Goal: Information Seeking & Learning: Learn about a topic

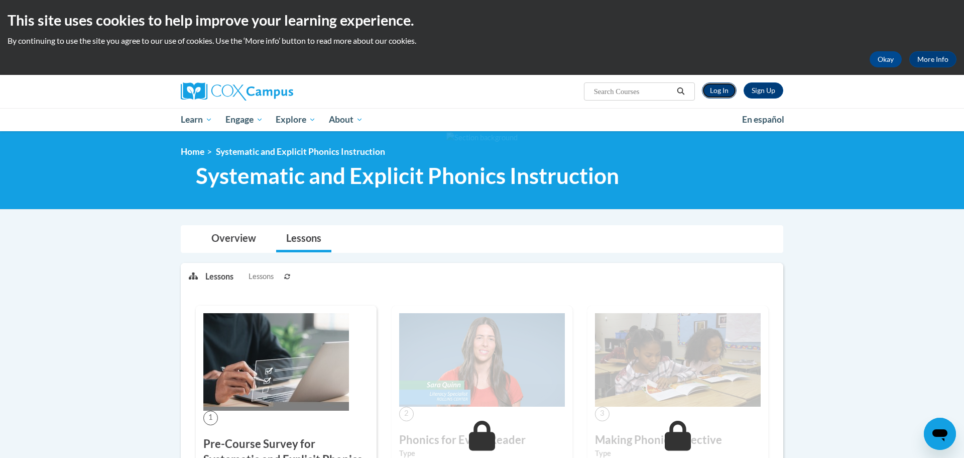
click at [725, 93] on link "Log In" at bounding box center [719, 90] width 35 height 16
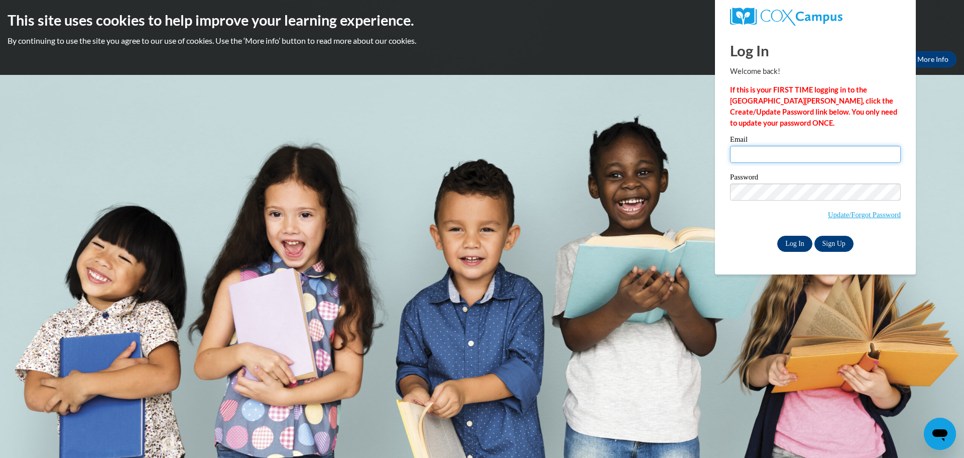
type input "dshriver@kewaskumschools.org"
click at [800, 242] on input "Log In" at bounding box center [794, 244] width 35 height 16
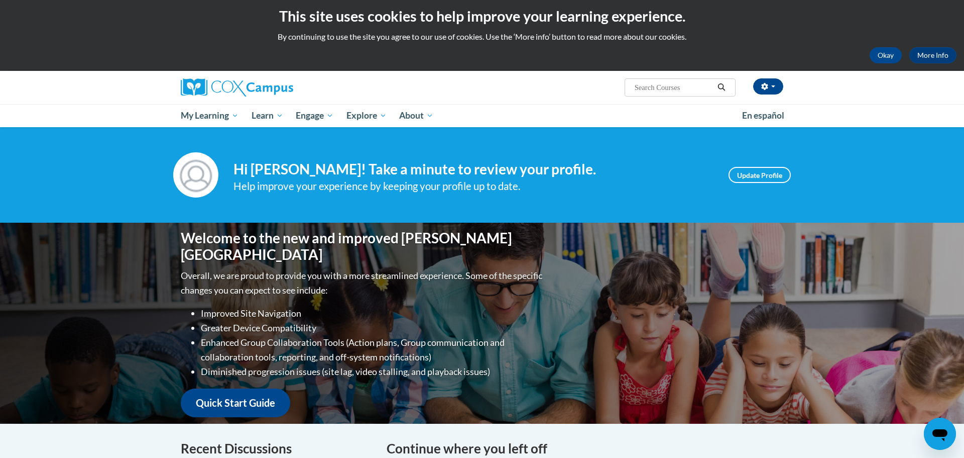
scroll to position [5, 0]
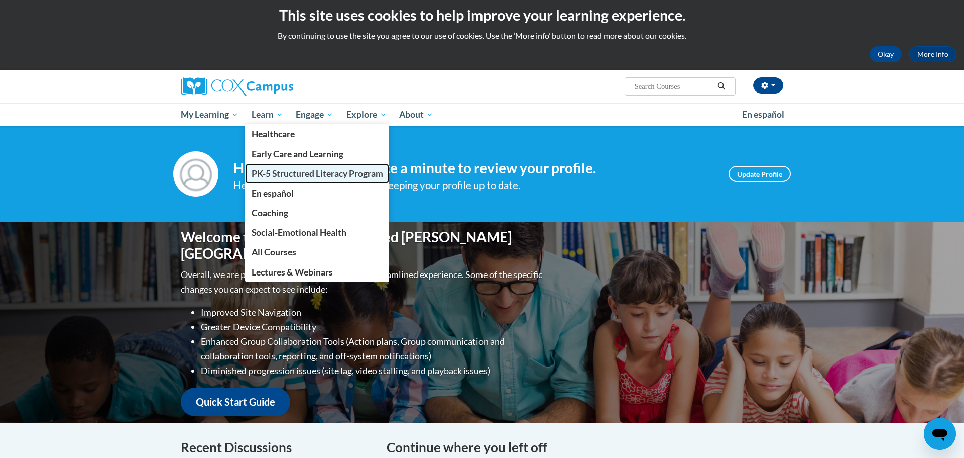
click at [282, 172] on span "PK-5 Structured Literacy Program" at bounding box center [318, 173] width 132 height 11
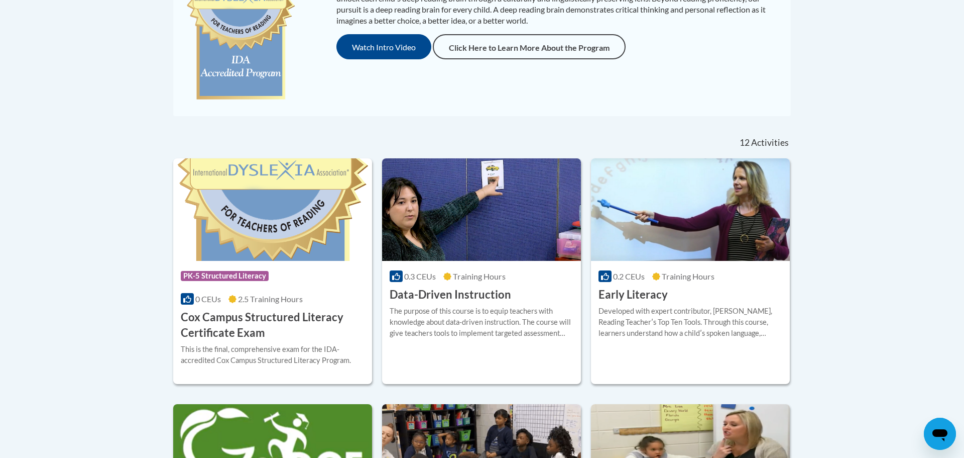
scroll to position [1178, 0]
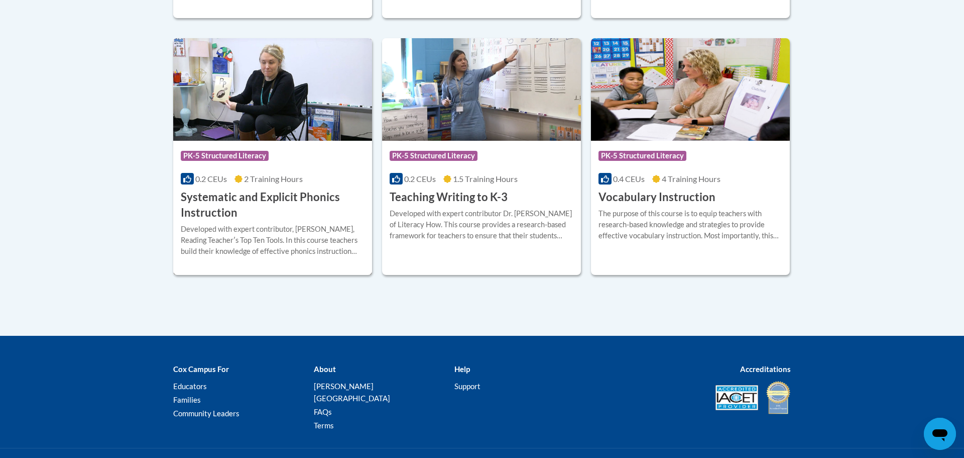
click at [269, 90] on img at bounding box center [272, 89] width 199 height 102
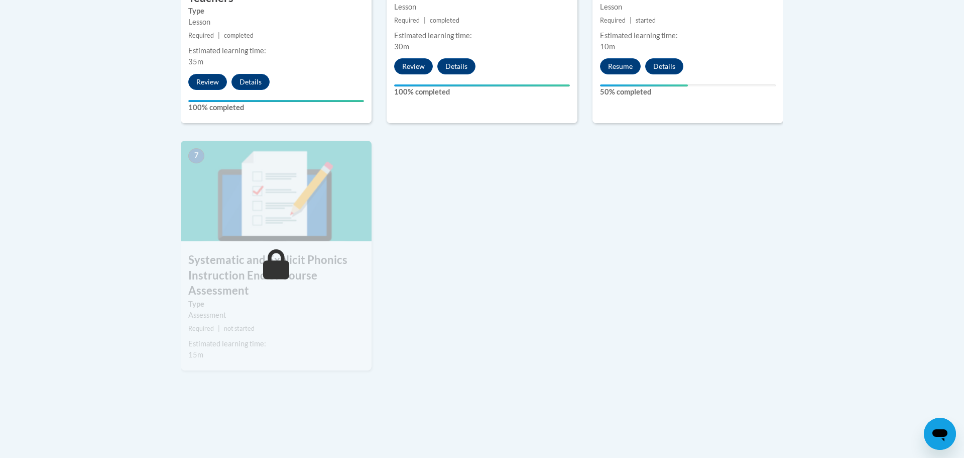
scroll to position [734, 0]
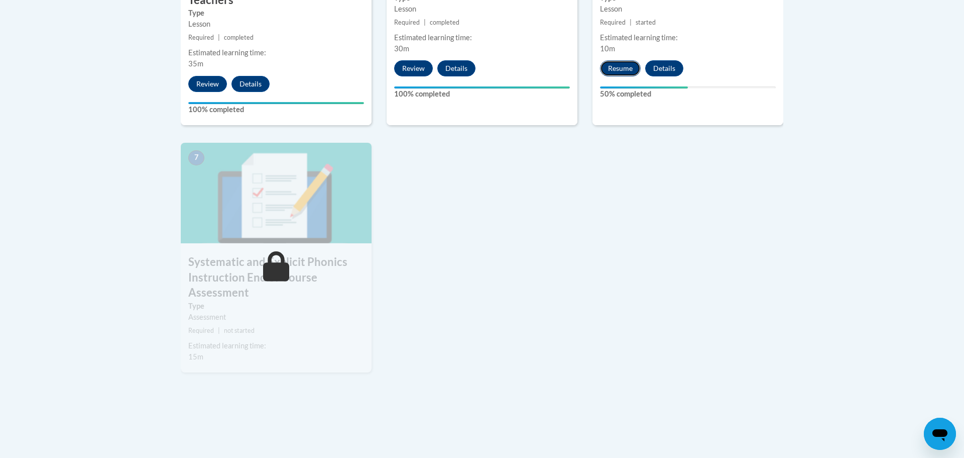
click at [619, 66] on button "Resume" at bounding box center [620, 68] width 41 height 16
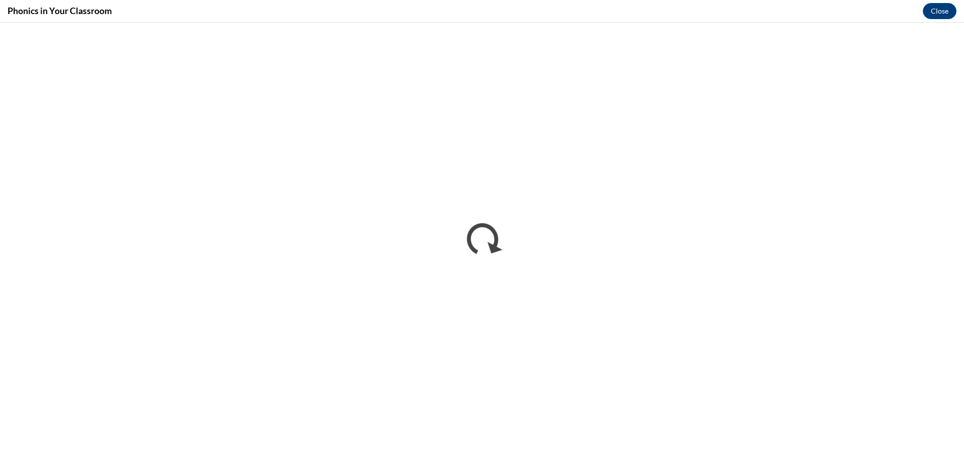
scroll to position [0, 0]
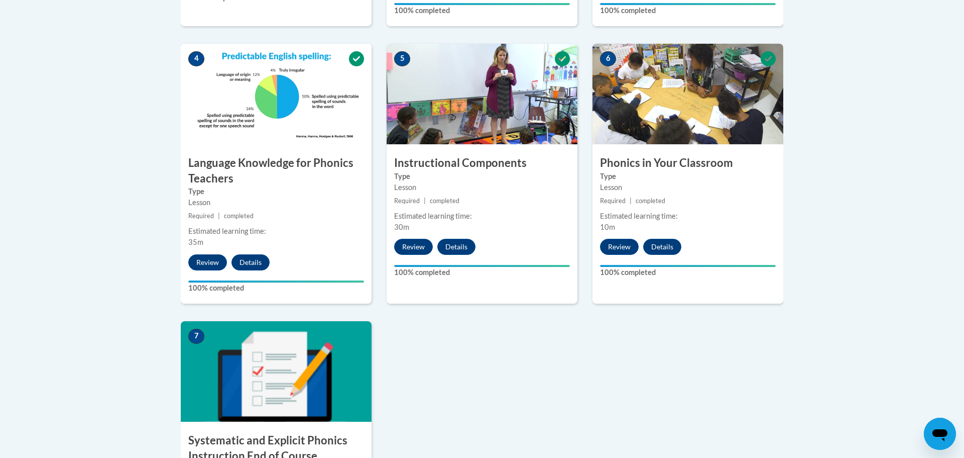
scroll to position [951, 0]
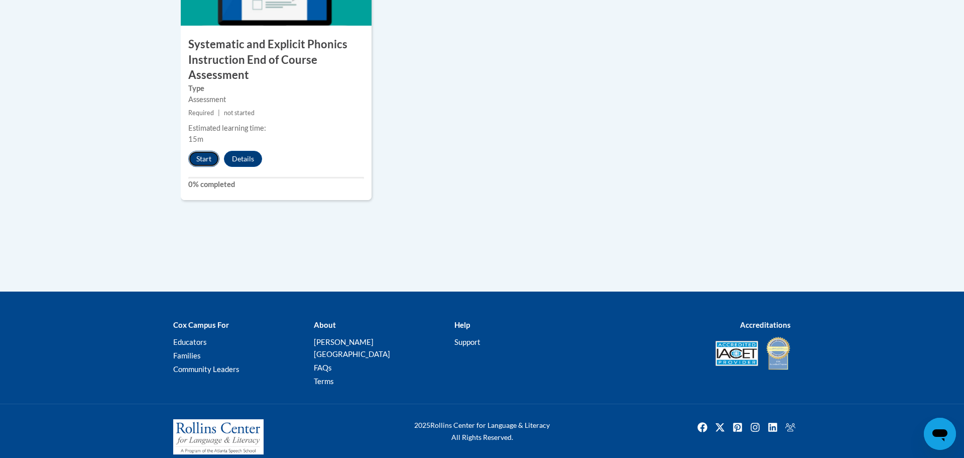
click at [206, 161] on button "Start" at bounding box center [203, 159] width 31 height 16
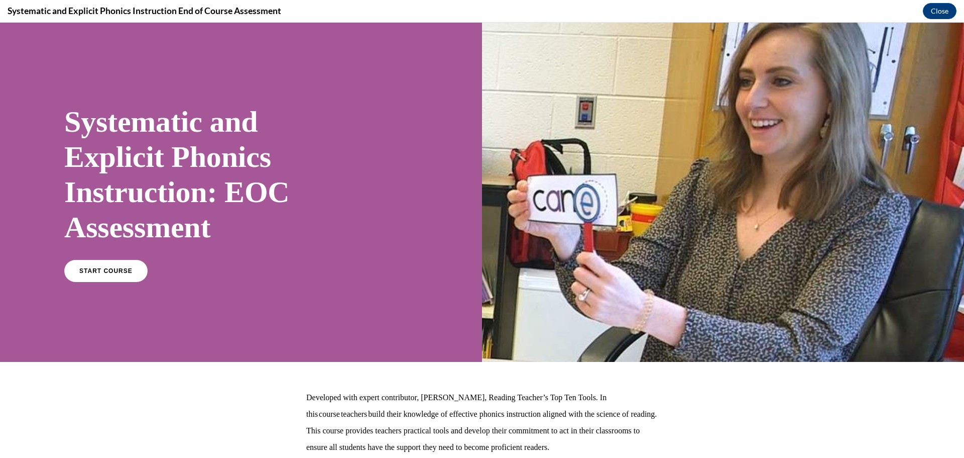
scroll to position [0, 0]
click at [86, 283] on div "START COURSE" at bounding box center [213, 275] width 299 height 31
click at [100, 277] on link "START COURSE" at bounding box center [105, 270] width 87 height 23
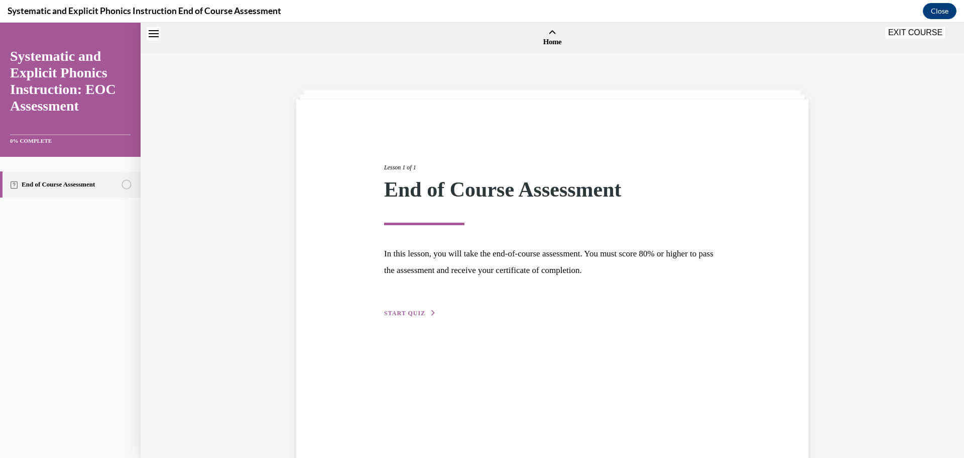
scroll to position [31, 0]
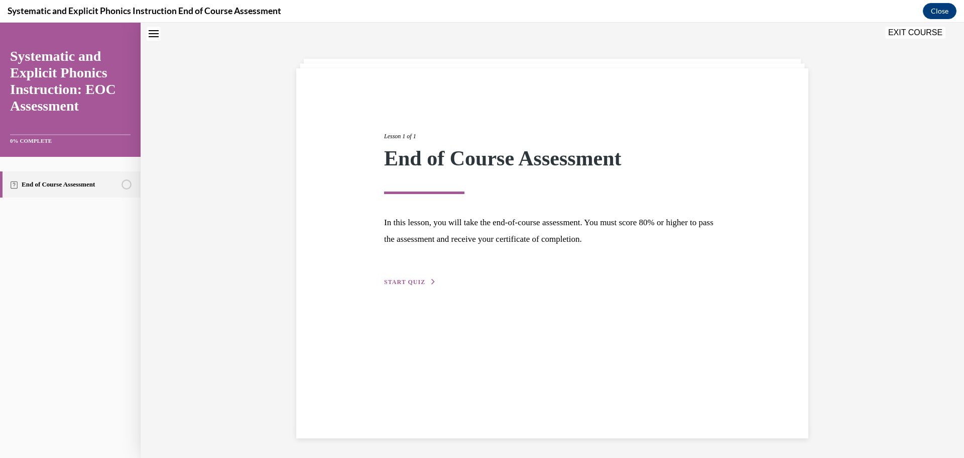
click at [391, 282] on span "START QUIZ" at bounding box center [404, 281] width 41 height 7
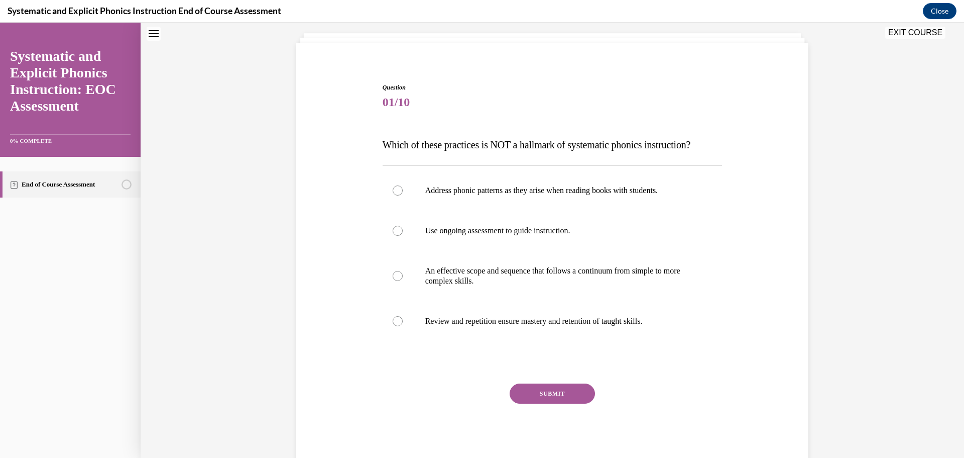
scroll to position [64, 0]
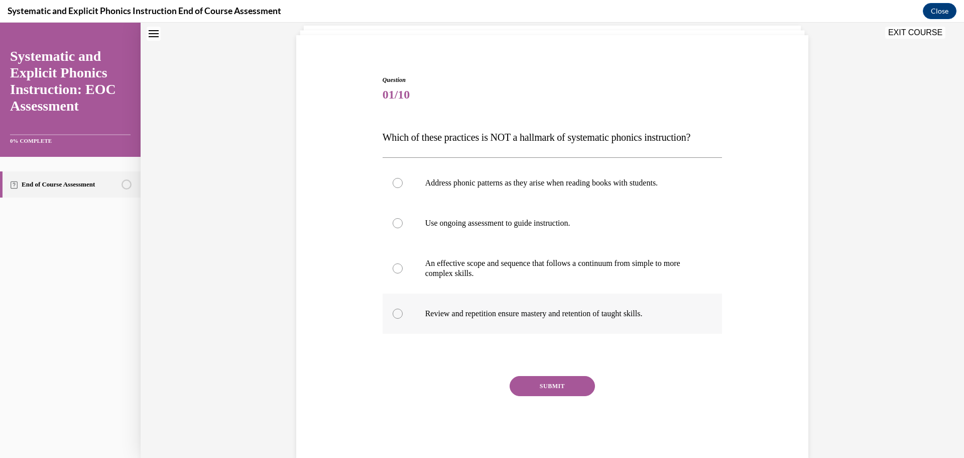
click at [445, 315] on p "Review and repetition ensure mastery and retention of taught skills." at bounding box center [561, 313] width 272 height 10
click at [548, 391] on button "SUBMIT" at bounding box center [552, 386] width 85 height 20
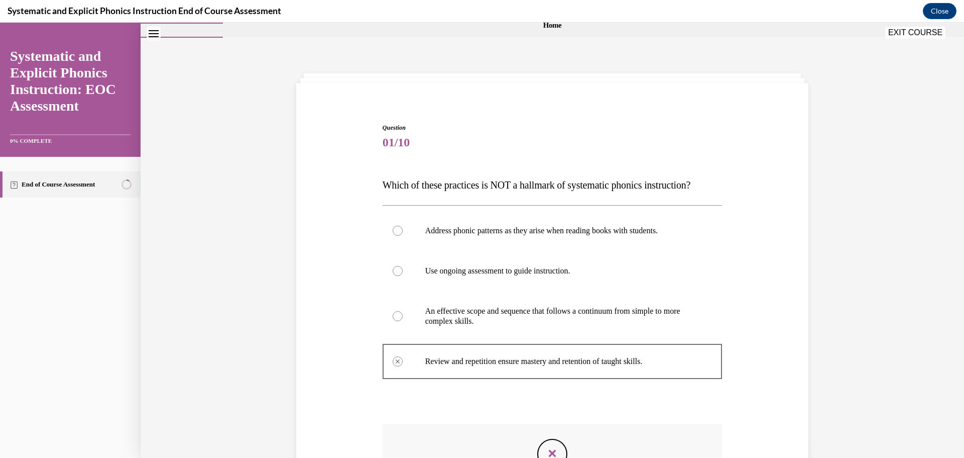
scroll to position [163, 0]
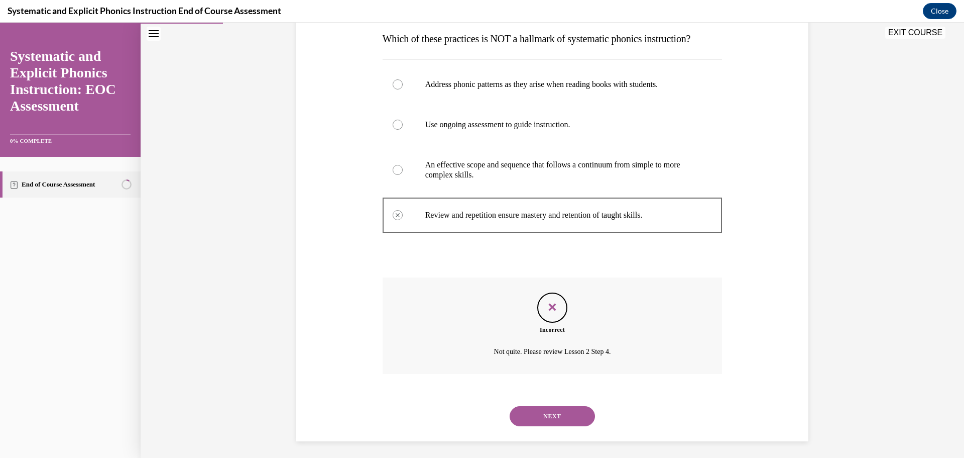
click at [551, 406] on button "NEXT" at bounding box center [552, 416] width 85 height 20
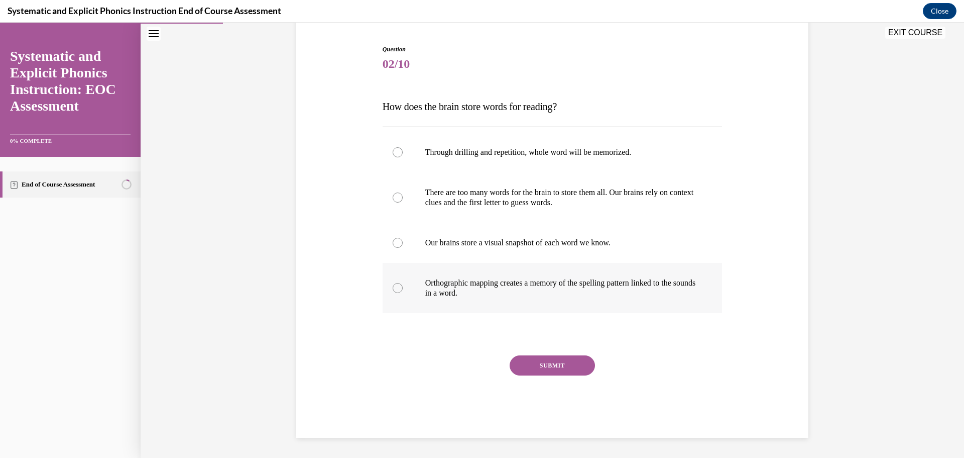
click at [460, 284] on p "Orthographic mapping creates a memory of the spelling pattern linked to the sou…" at bounding box center [561, 288] width 272 height 20
click at [557, 362] on button "SUBMIT" at bounding box center [552, 365] width 85 height 20
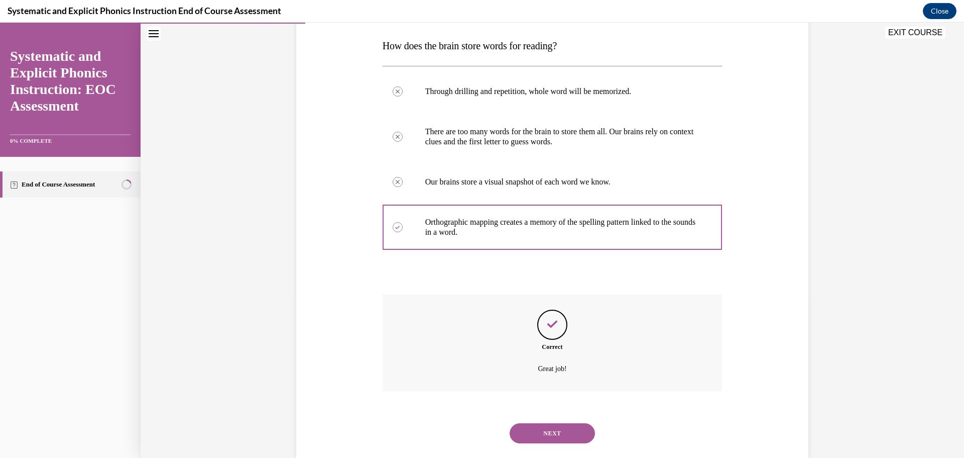
scroll to position [102, 0]
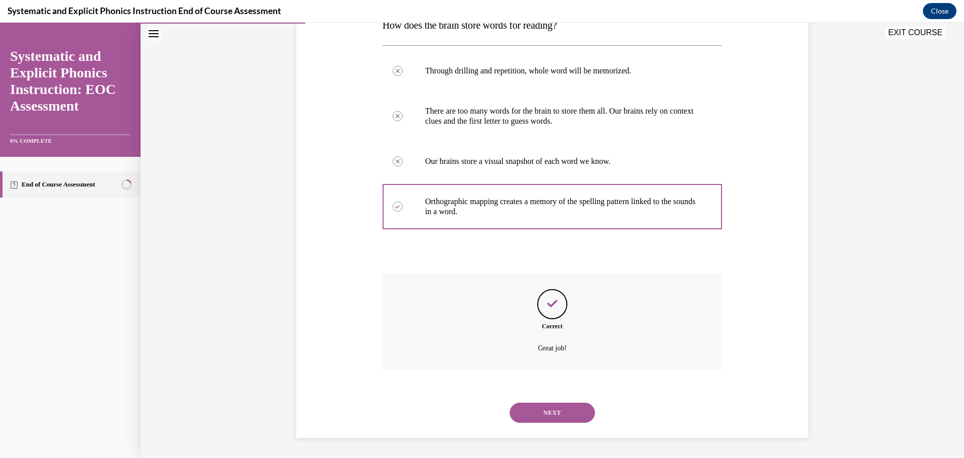
click at [566, 414] on button "NEXT" at bounding box center [552, 412] width 85 height 20
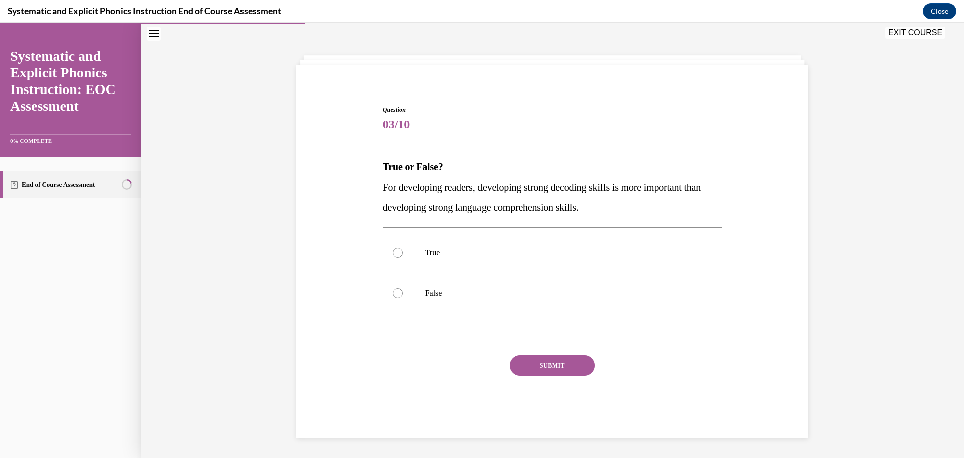
scroll to position [35, 0]
click at [424, 290] on div at bounding box center [553, 293] width 340 height 40
click at [408, 252] on div at bounding box center [553, 253] width 340 height 40
click at [563, 365] on button "SUBMIT" at bounding box center [552, 365] width 85 height 20
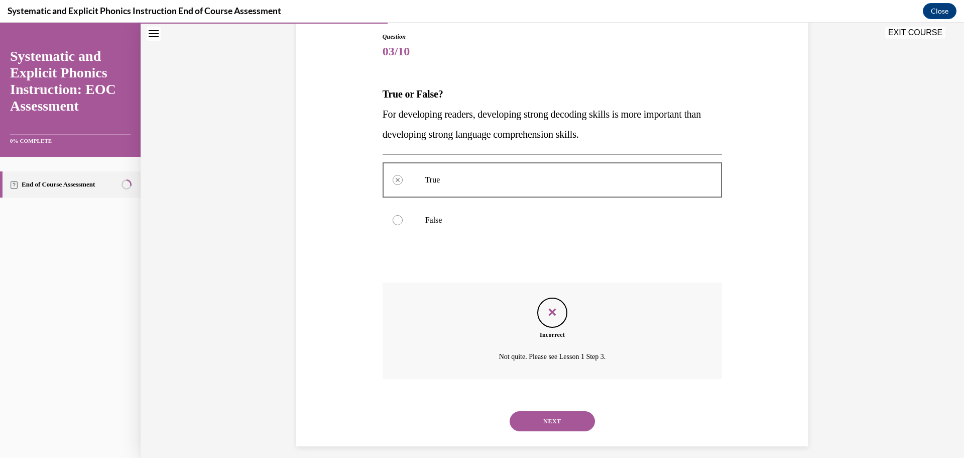
scroll to position [116, 0]
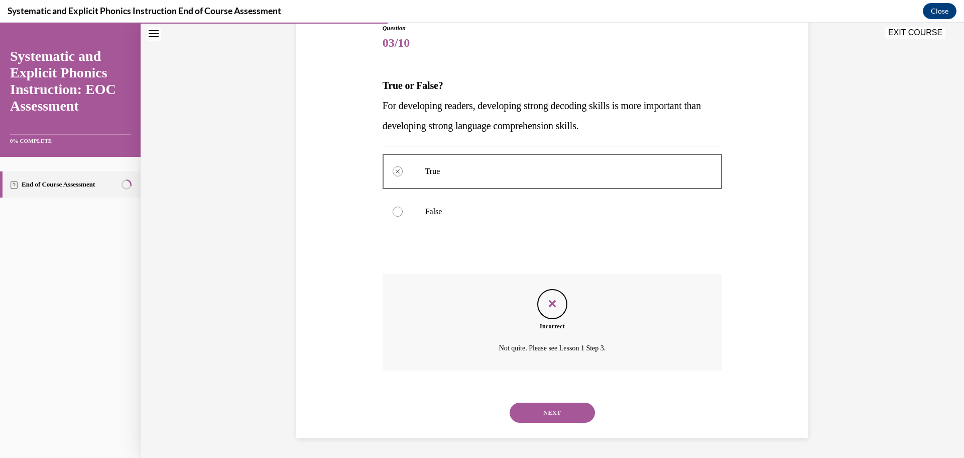
click at [572, 412] on button "NEXT" at bounding box center [552, 412] width 85 height 20
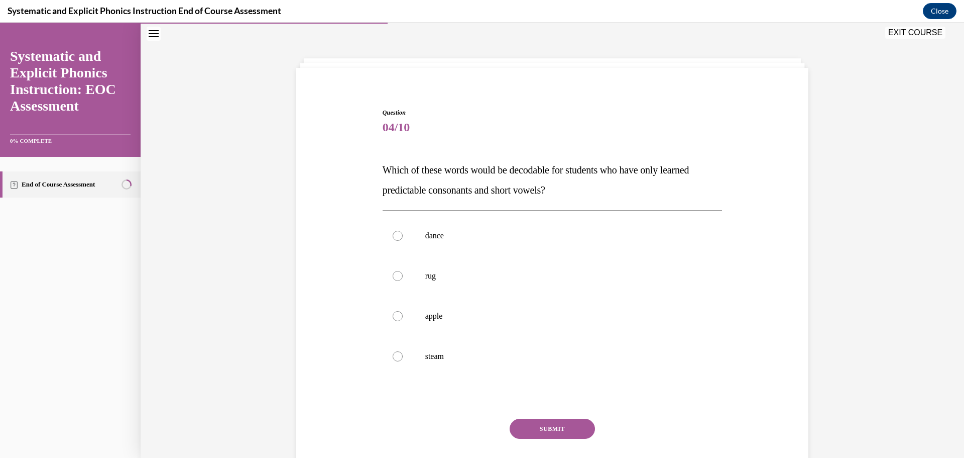
scroll to position [35, 0]
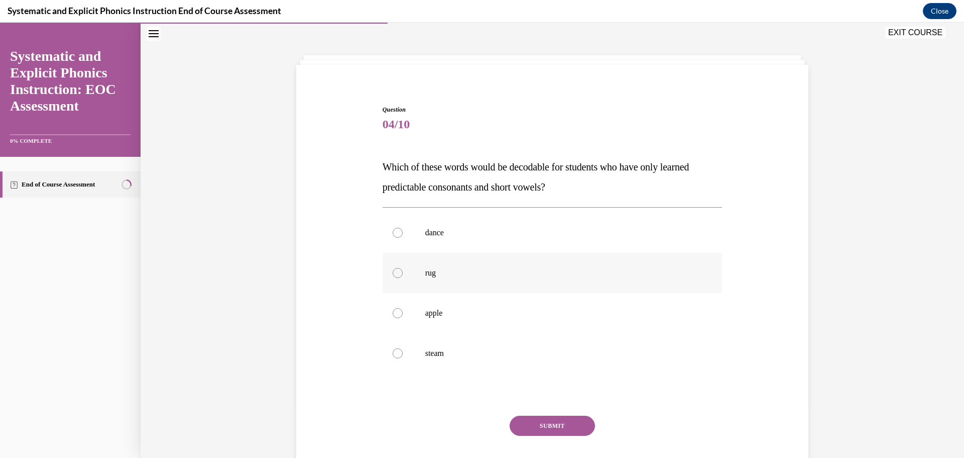
click at [420, 270] on div at bounding box center [553, 273] width 340 height 40
click at [575, 429] on button "SUBMIT" at bounding box center [552, 425] width 85 height 20
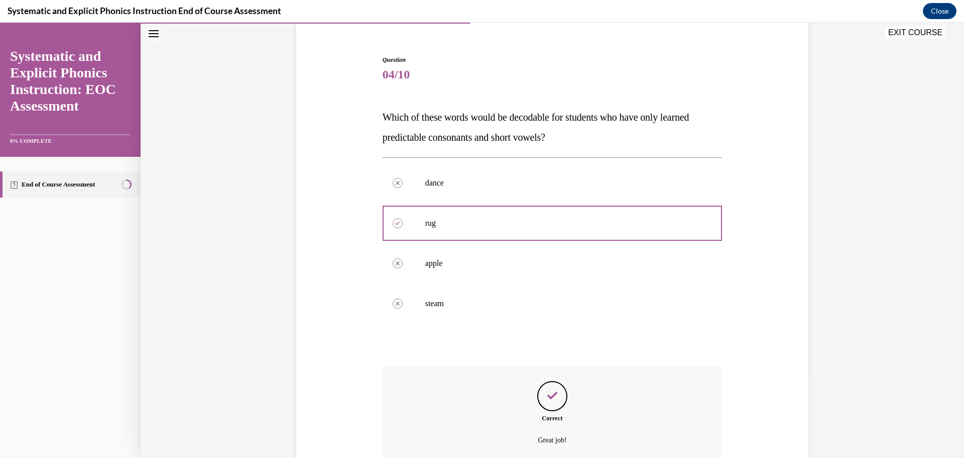
scroll to position [83, 0]
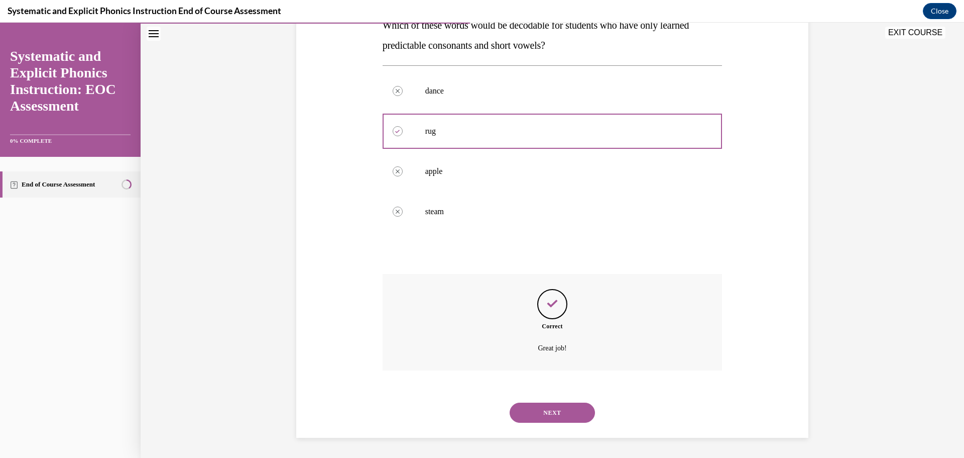
click at [571, 408] on button "NEXT" at bounding box center [552, 412] width 85 height 20
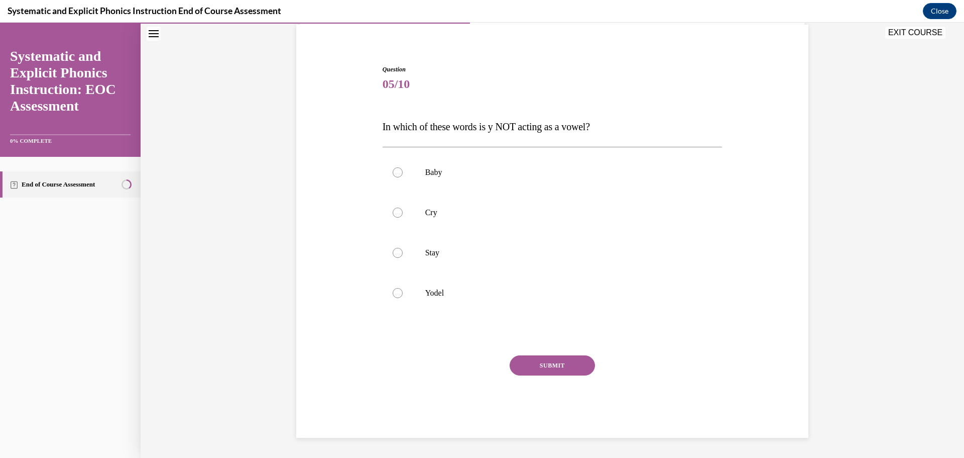
scroll to position [75, 0]
click at [442, 253] on p "Stay" at bounding box center [561, 253] width 272 height 10
click at [545, 368] on button "SUBMIT" at bounding box center [552, 365] width 85 height 20
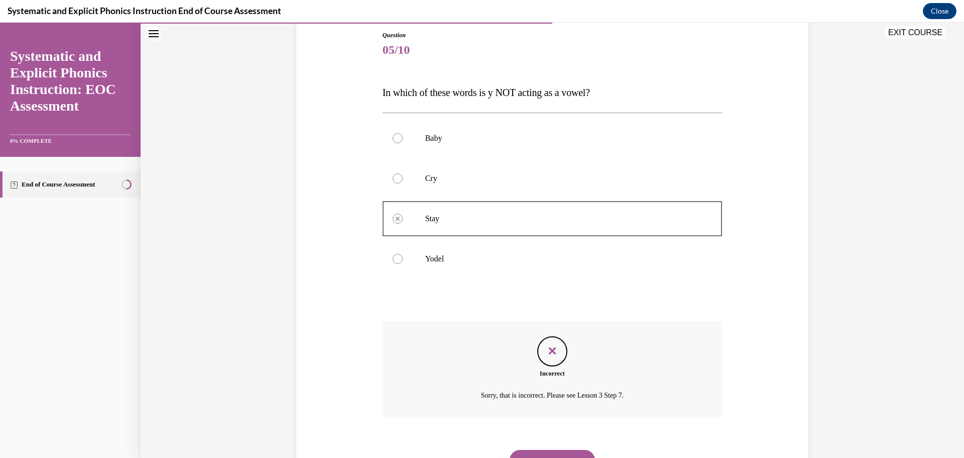
scroll to position [103, 0]
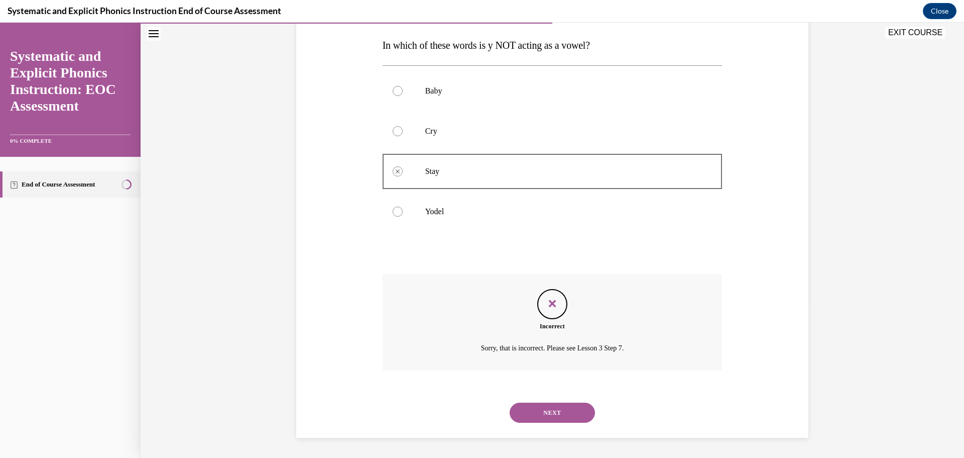
click at [546, 420] on button "NEXT" at bounding box center [552, 412] width 85 height 20
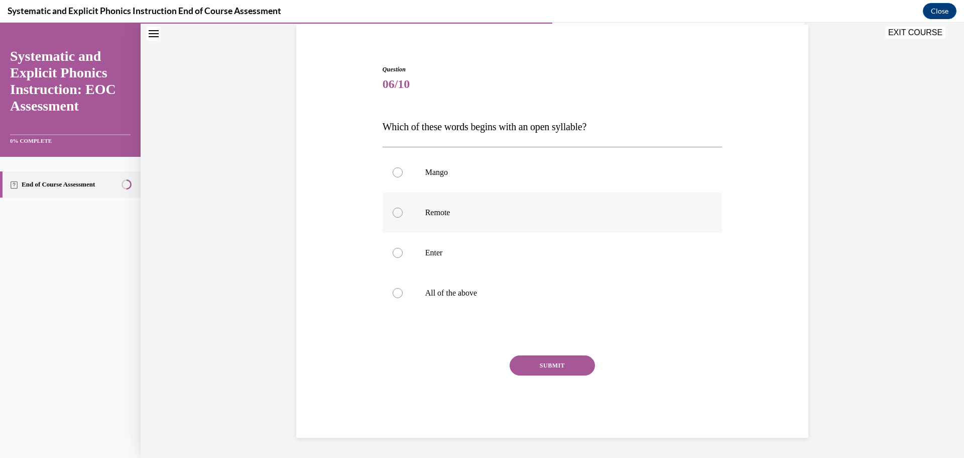
click at [456, 221] on div at bounding box center [553, 212] width 340 height 40
click at [546, 365] on button "SUBMIT" at bounding box center [552, 365] width 85 height 20
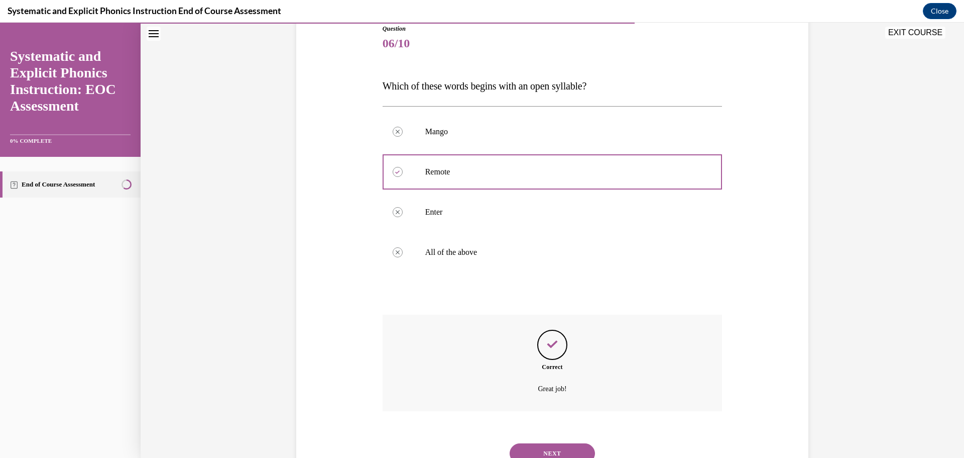
scroll to position [80, 0]
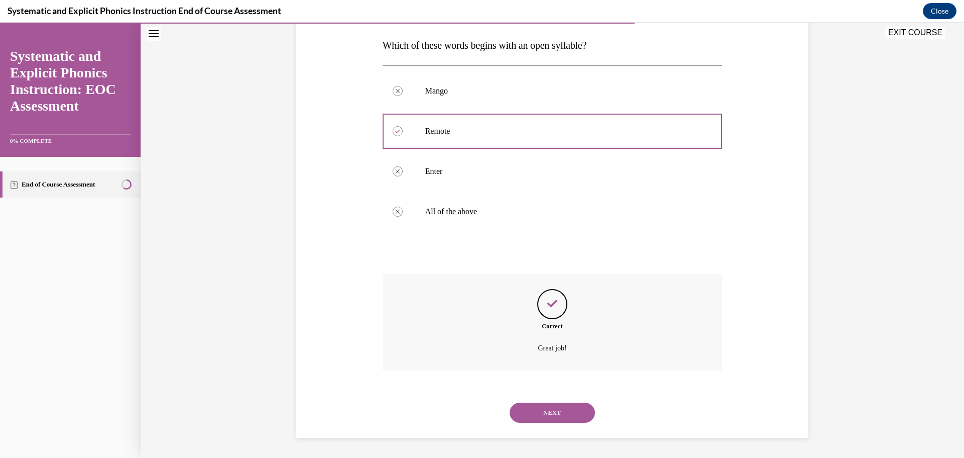
click at [534, 406] on button "NEXT" at bounding box center [552, 412] width 85 height 20
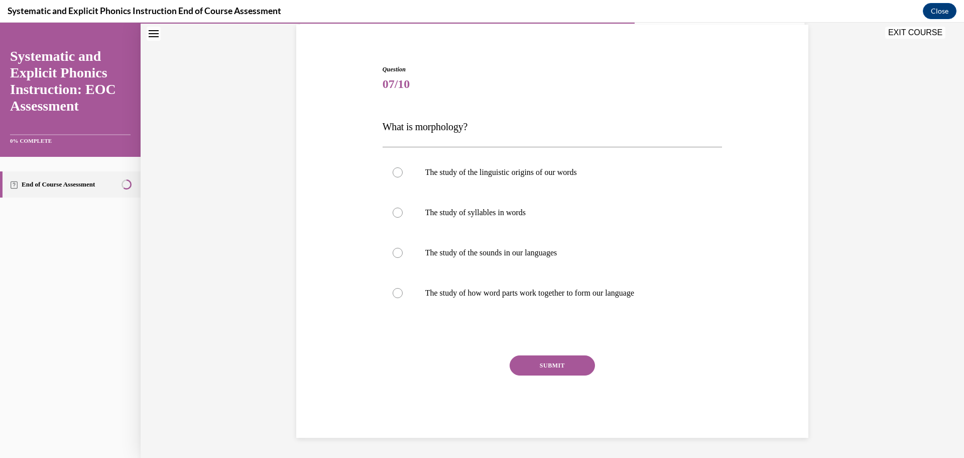
scroll to position [75, 0]
click at [545, 246] on div at bounding box center [553, 253] width 340 height 40
click at [543, 367] on button "SUBMIT" at bounding box center [552, 365] width 85 height 20
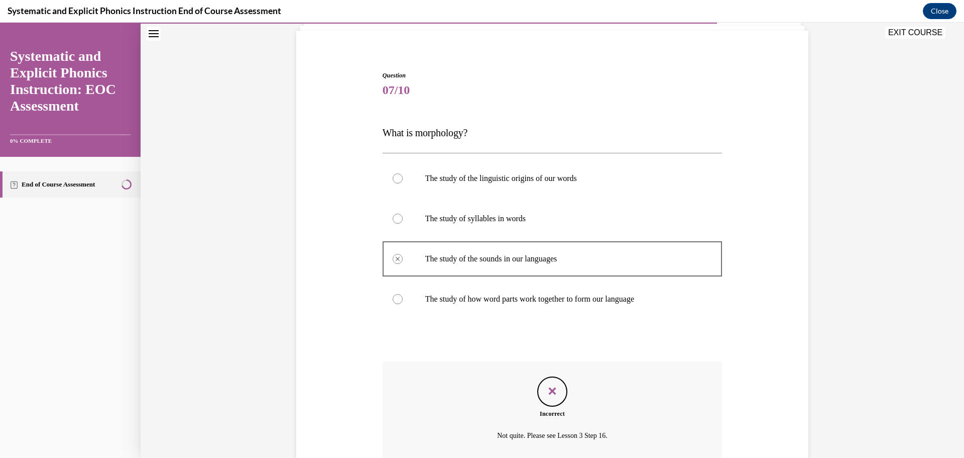
scroll to position [56, 0]
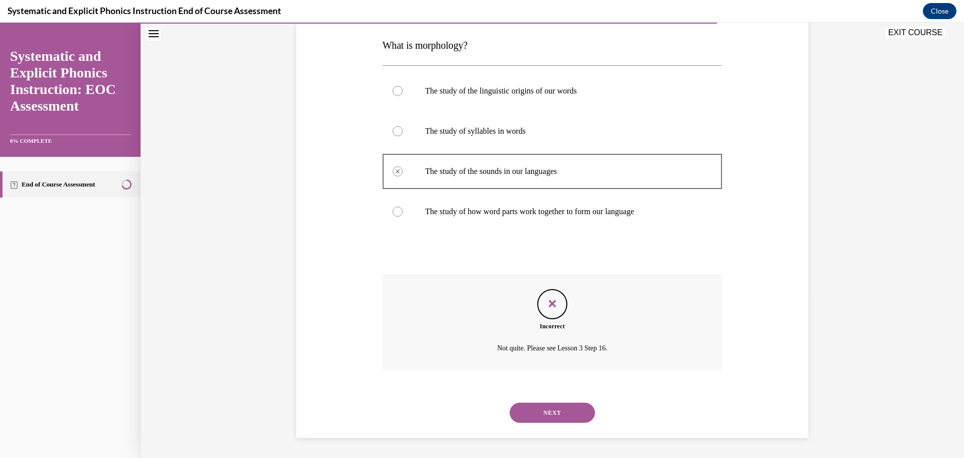
click at [567, 416] on button "NEXT" at bounding box center [552, 412] width 85 height 20
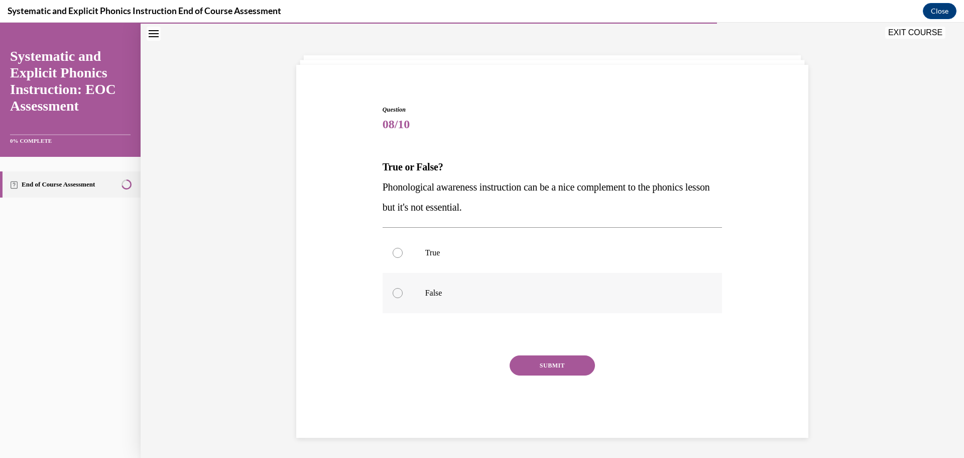
click at [420, 303] on div at bounding box center [553, 293] width 340 height 40
click at [554, 368] on button "SUBMIT" at bounding box center [552, 365] width 85 height 20
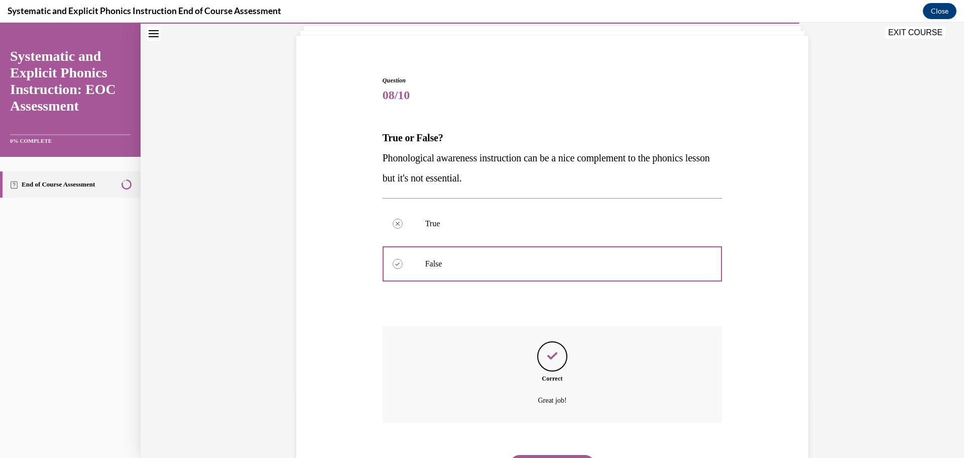
scroll to position [49, 0]
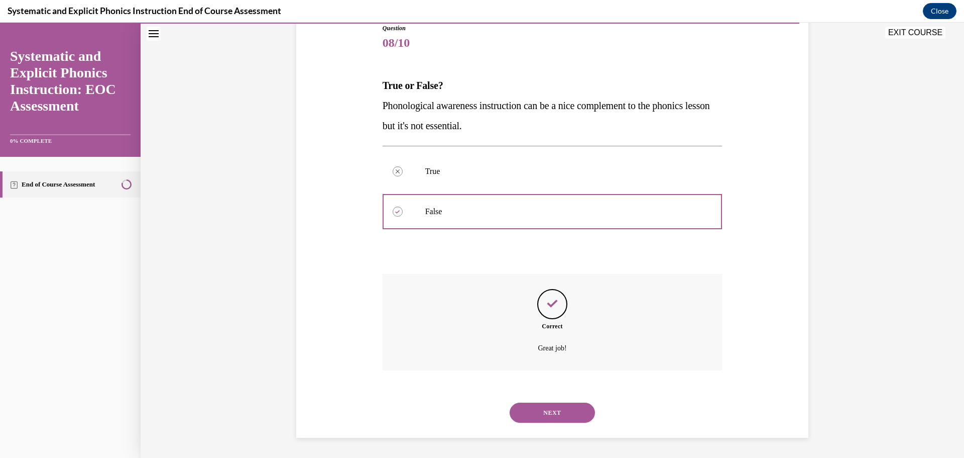
click at [566, 424] on div "NEXT" at bounding box center [553, 412] width 340 height 40
click at [567, 414] on button "NEXT" at bounding box center [552, 412] width 85 height 20
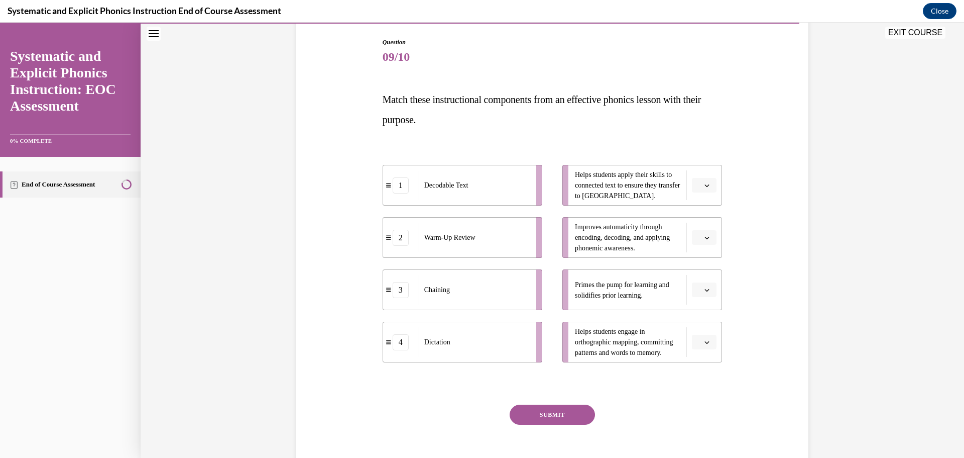
scroll to position [102, 0]
click at [705, 341] on icon "button" at bounding box center [707, 341] width 5 height 5
click at [708, 387] on div "1" at bounding box center [703, 384] width 25 height 20
click at [709, 189] on button "button" at bounding box center [704, 184] width 25 height 15
click at [708, 266] on div "3" at bounding box center [703, 267] width 25 height 20
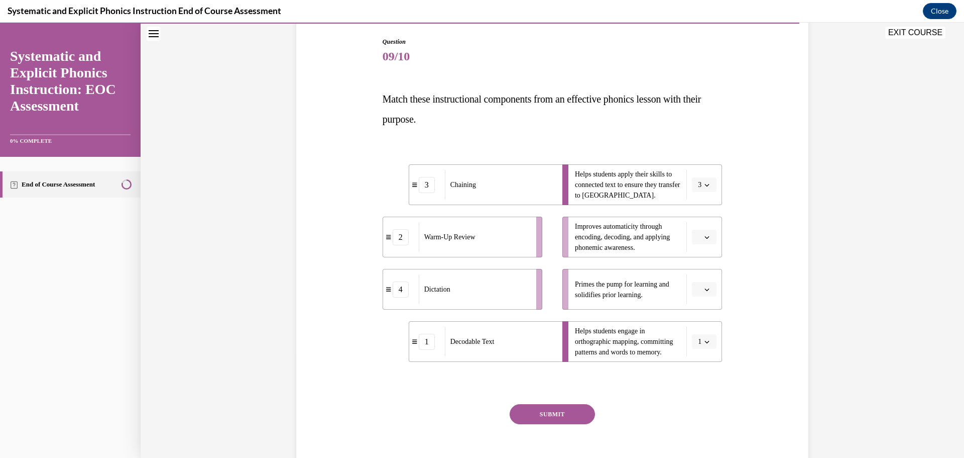
click at [708, 290] on icon "button" at bounding box center [707, 289] width 5 height 5
click at [704, 358] on div "2" at bounding box center [703, 352] width 25 height 20
click at [702, 234] on button "button" at bounding box center [704, 237] width 25 height 15
click at [701, 339] on span "4" at bounding box center [701, 340] width 4 height 8
click at [577, 413] on button "SUBMIT" at bounding box center [552, 414] width 85 height 20
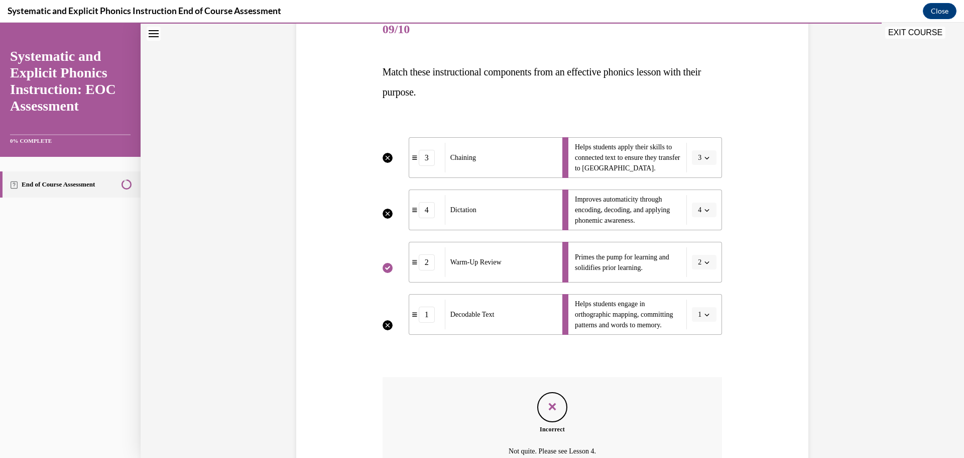
scroll to position [121, 0]
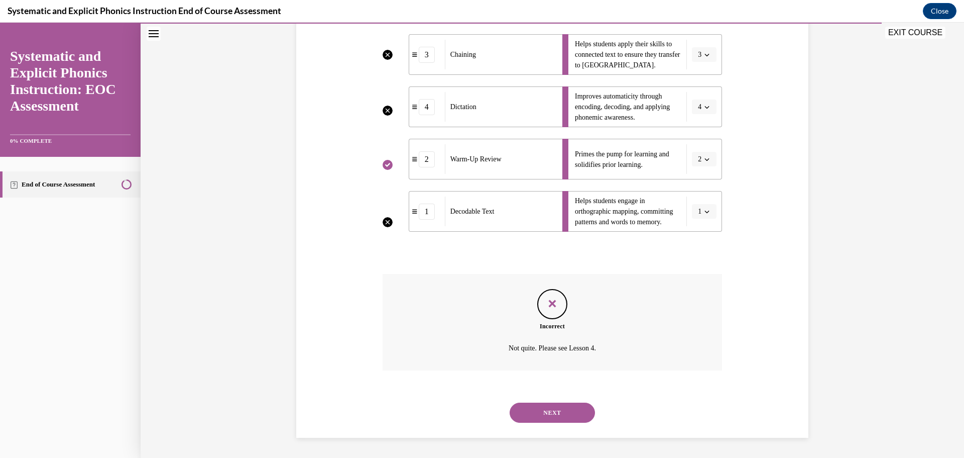
click at [560, 410] on button "NEXT" at bounding box center [552, 412] width 85 height 20
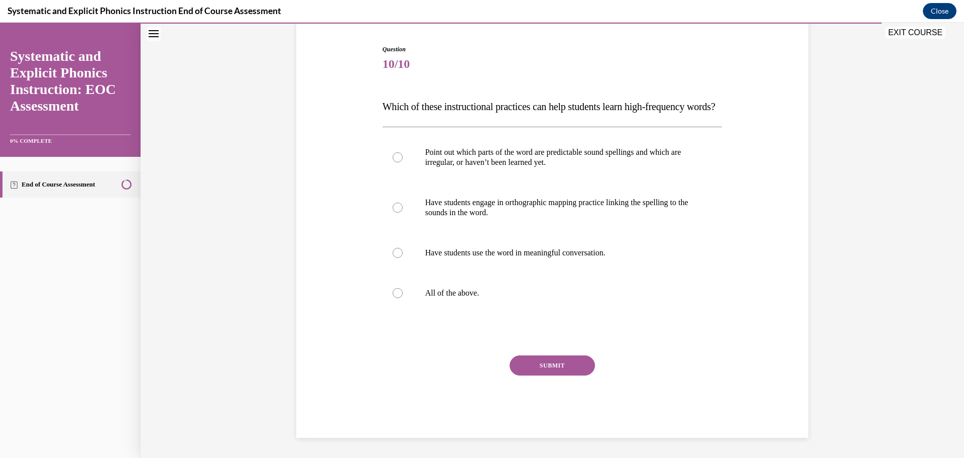
scroll to position [112, 0]
drag, startPoint x: 436, startPoint y: 295, endPoint x: 456, endPoint y: 299, distance: 20.5
click at [436, 294] on p "All of the above." at bounding box center [561, 293] width 272 height 10
click at [549, 365] on button "SUBMIT" at bounding box center [552, 365] width 85 height 20
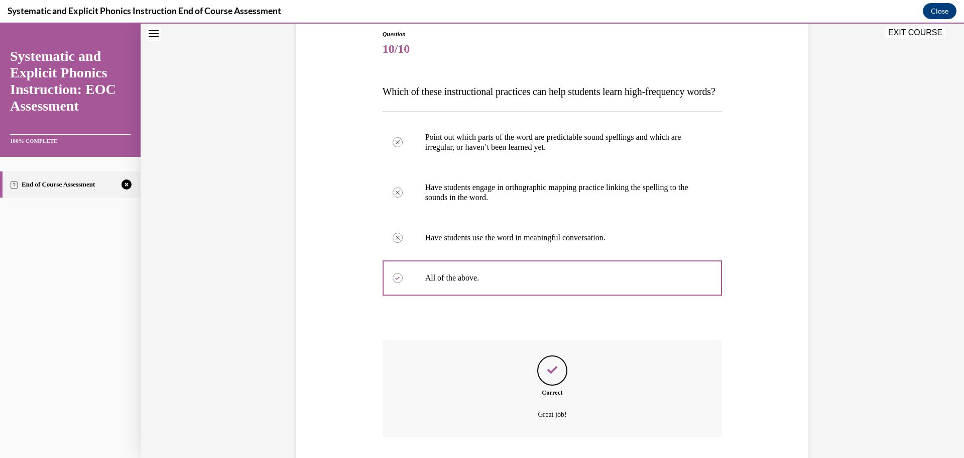
scroll to position [63, 0]
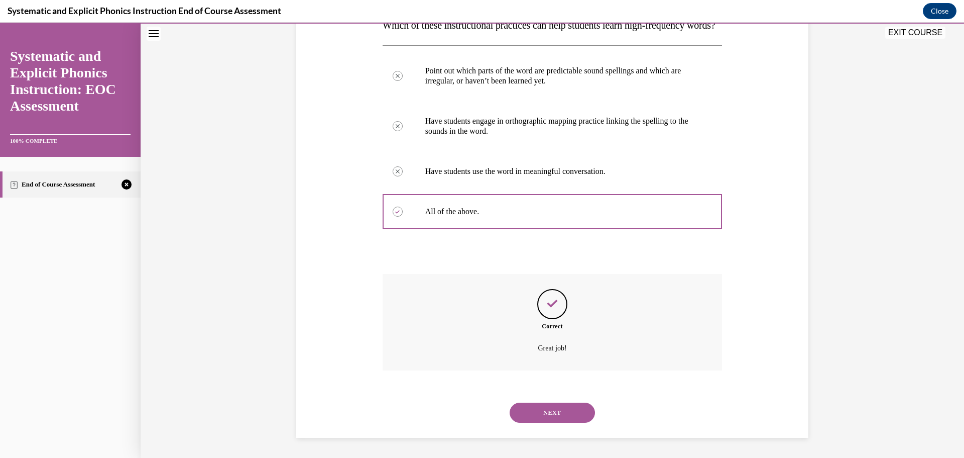
click at [552, 411] on button "NEXT" at bounding box center [552, 412] width 85 height 20
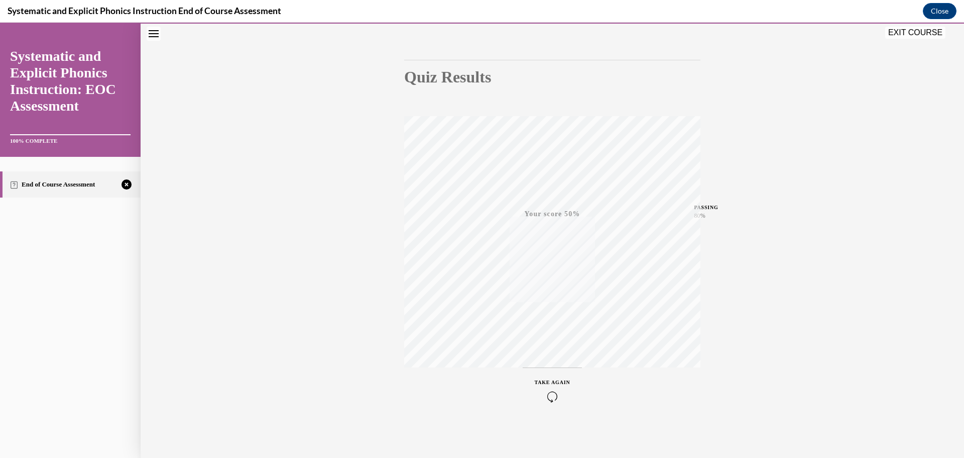
click at [547, 385] on div "TAKE AGAIN" at bounding box center [553, 390] width 36 height 24
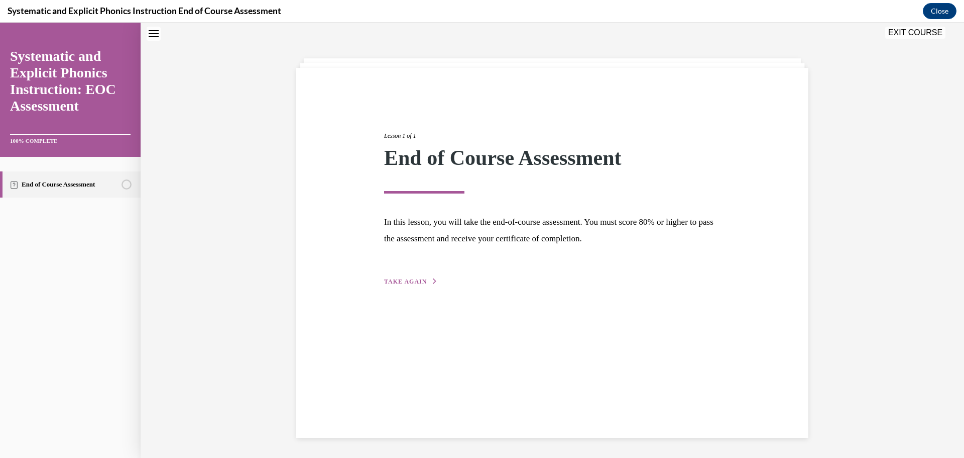
click at [415, 283] on span "TAKE AGAIN" at bounding box center [405, 281] width 43 height 7
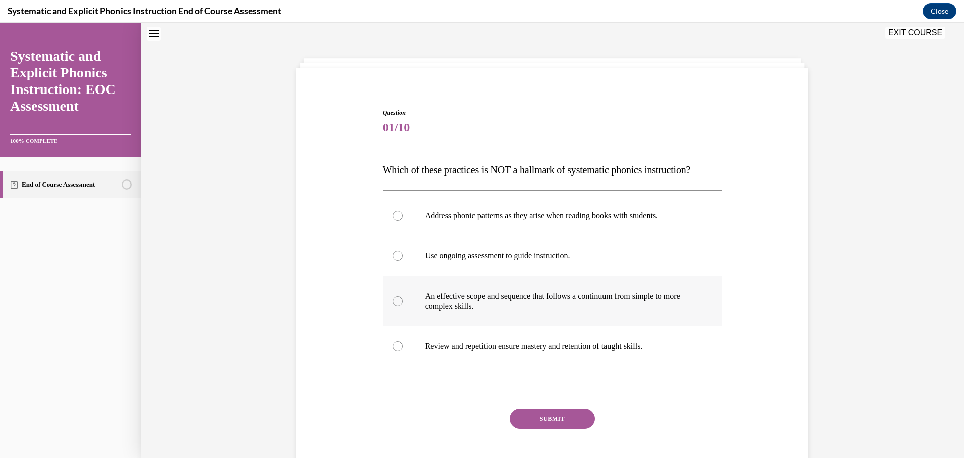
click at [461, 307] on p "An effective scope and sequence that follows a continuum from simple to more co…" at bounding box center [561, 301] width 272 height 20
click at [551, 423] on button "SUBMIT" at bounding box center [552, 418] width 85 height 20
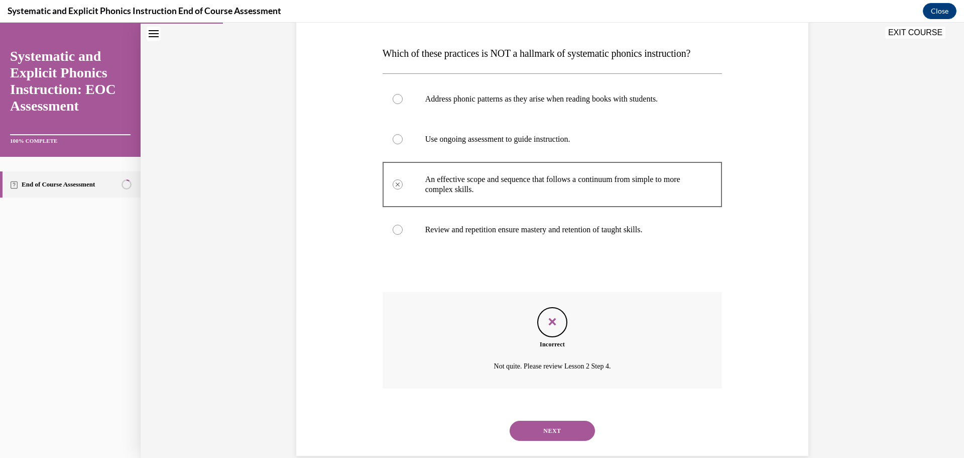
scroll to position [166, 0]
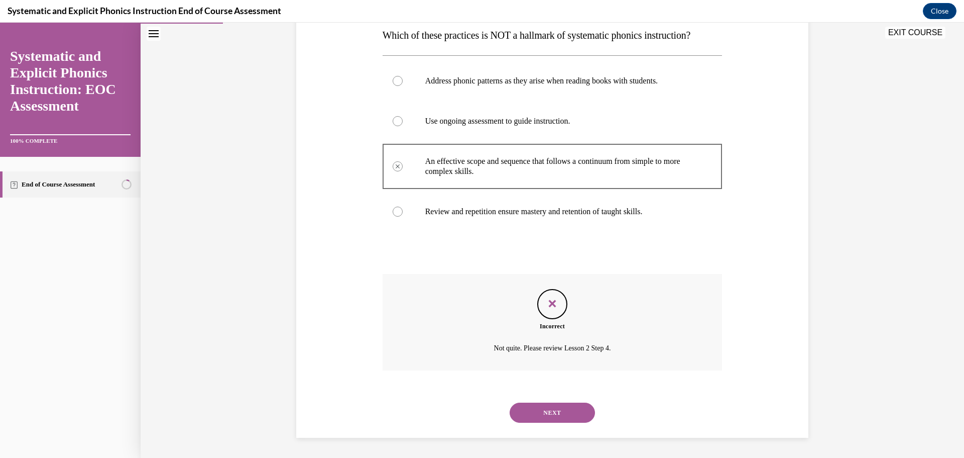
click at [544, 404] on button "NEXT" at bounding box center [552, 412] width 85 height 20
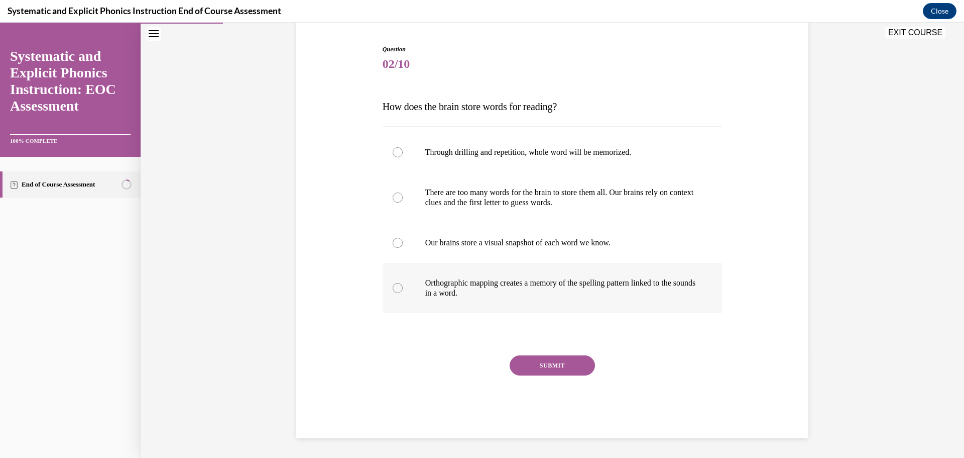
click at [472, 290] on p "Orthographic mapping creates a memory of the spelling pattern linked to the sou…" at bounding box center [561, 288] width 272 height 20
click at [543, 367] on button "SUBMIT" at bounding box center [552, 365] width 85 height 20
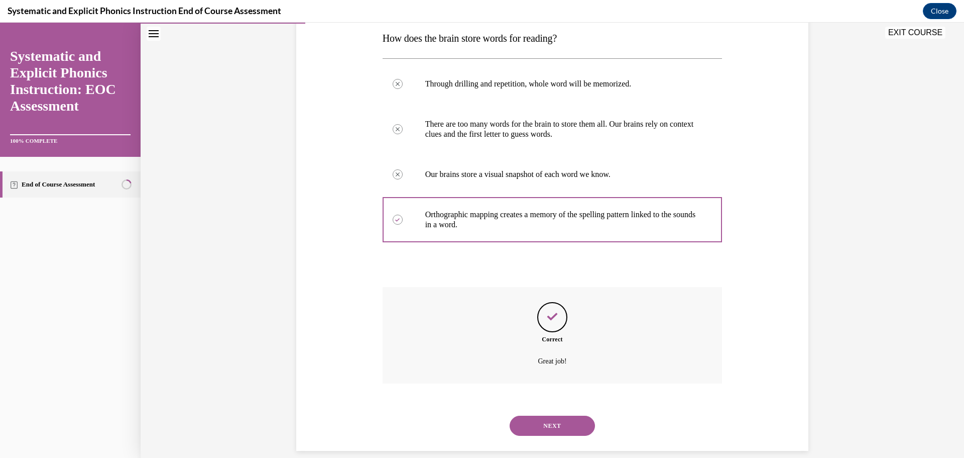
scroll to position [176, 0]
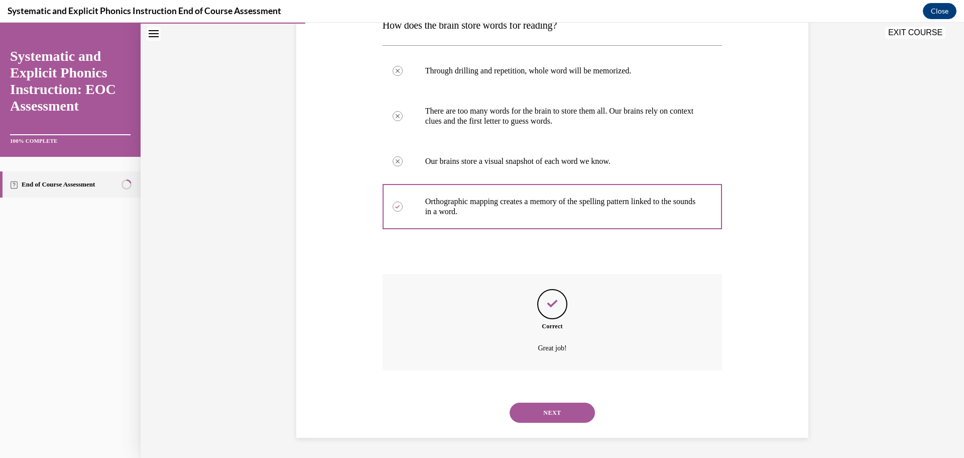
click at [538, 414] on button "NEXT" at bounding box center [552, 412] width 85 height 20
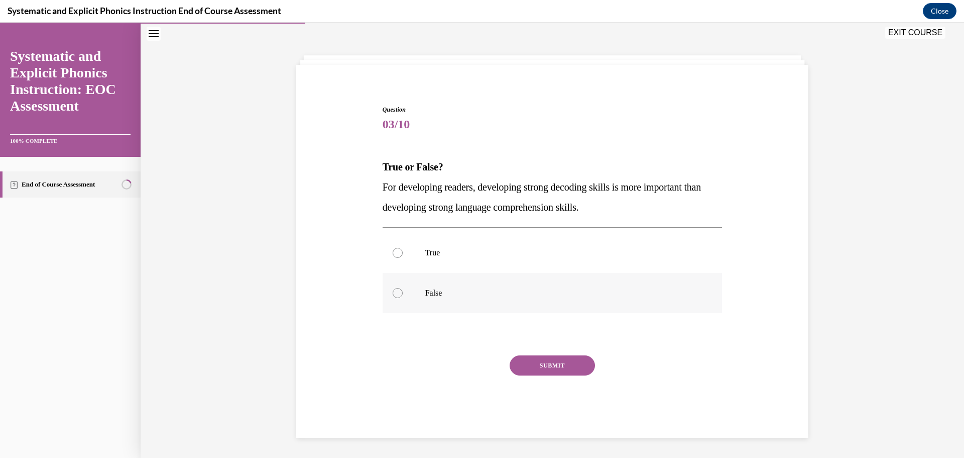
click at [438, 294] on p "False" at bounding box center [561, 293] width 272 height 10
click at [536, 374] on button "SUBMIT" at bounding box center [552, 365] width 85 height 20
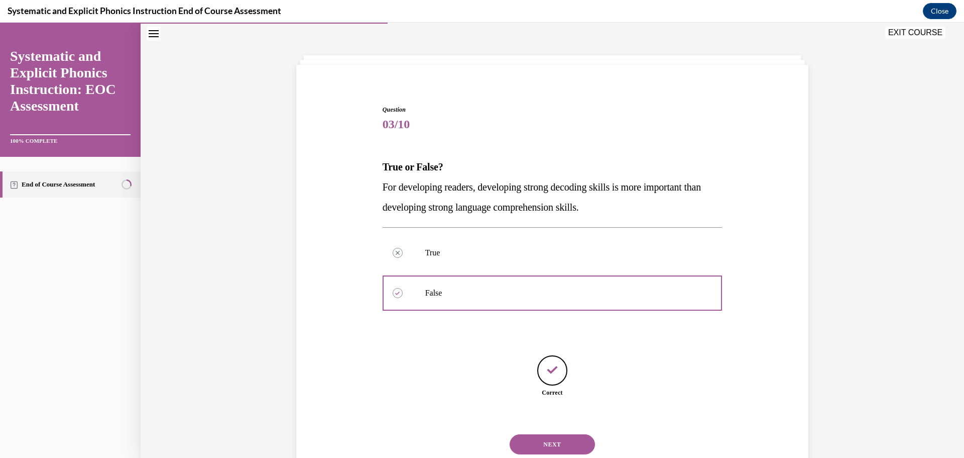
scroll to position [66, 0]
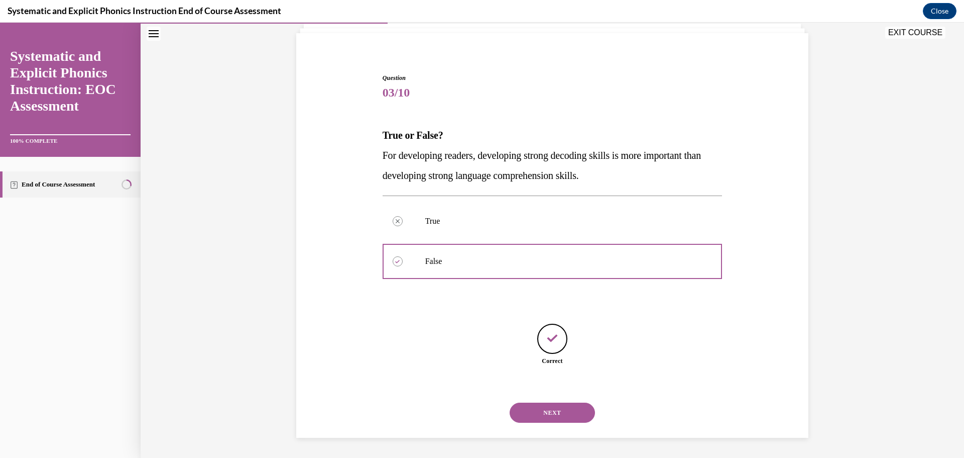
click at [562, 416] on button "NEXT" at bounding box center [552, 412] width 85 height 20
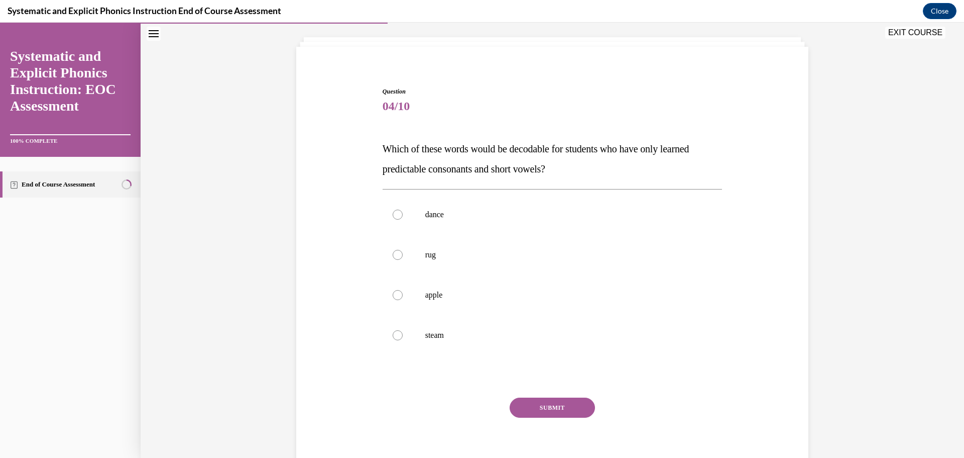
scroll to position [56, 0]
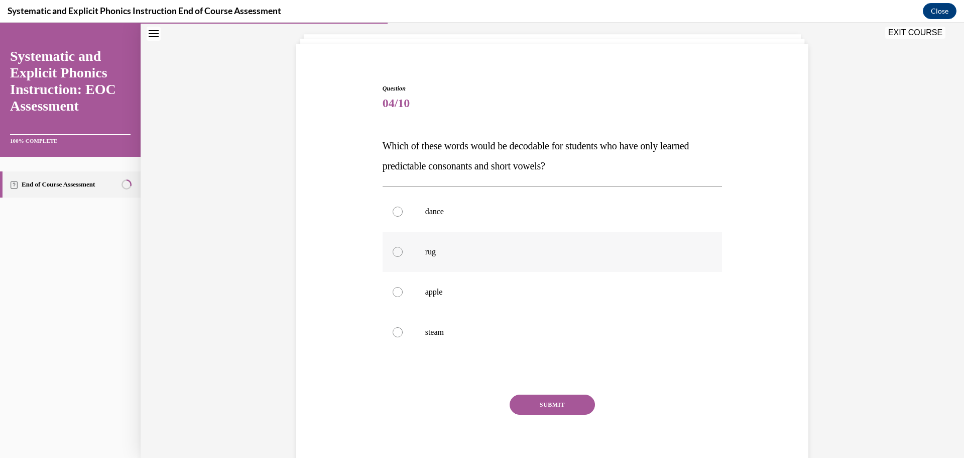
click at [411, 247] on div at bounding box center [553, 252] width 340 height 40
click at [541, 397] on button "SUBMIT" at bounding box center [552, 404] width 85 height 20
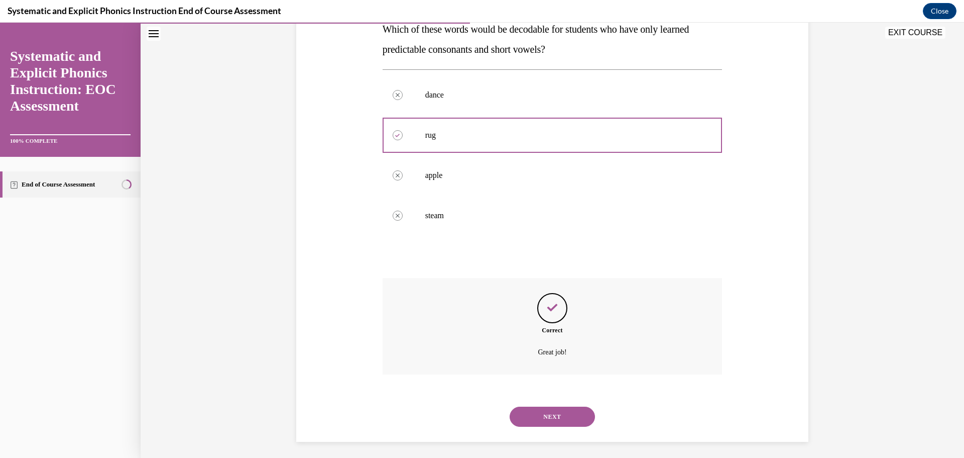
scroll to position [176, 0]
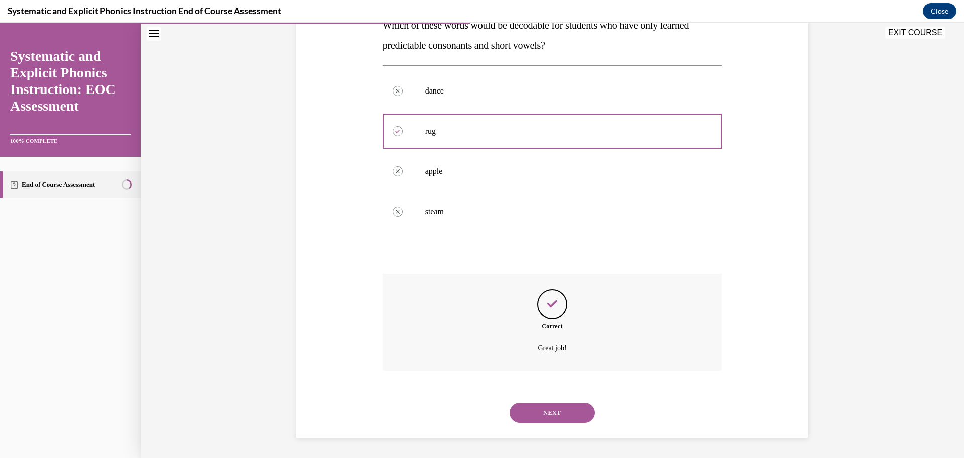
click at [551, 410] on button "NEXT" at bounding box center [552, 412] width 85 height 20
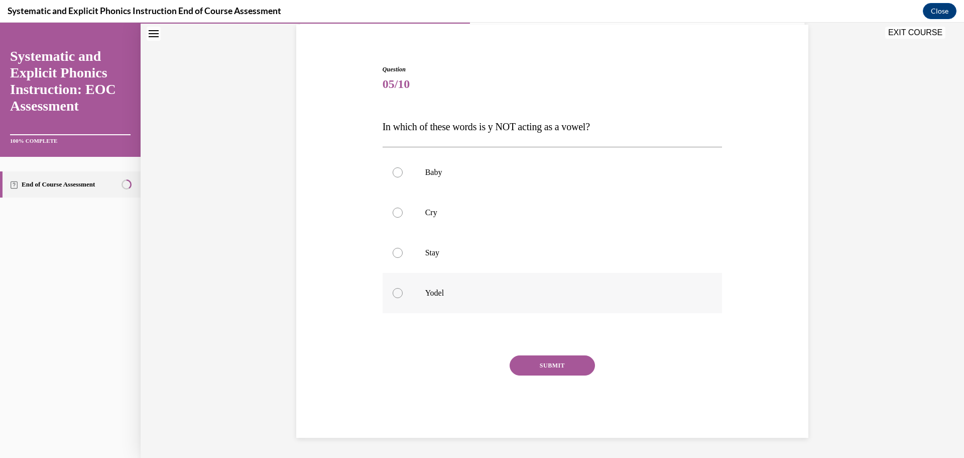
click at [424, 300] on div at bounding box center [553, 293] width 340 height 40
click at [577, 371] on button "SUBMIT" at bounding box center [552, 365] width 85 height 20
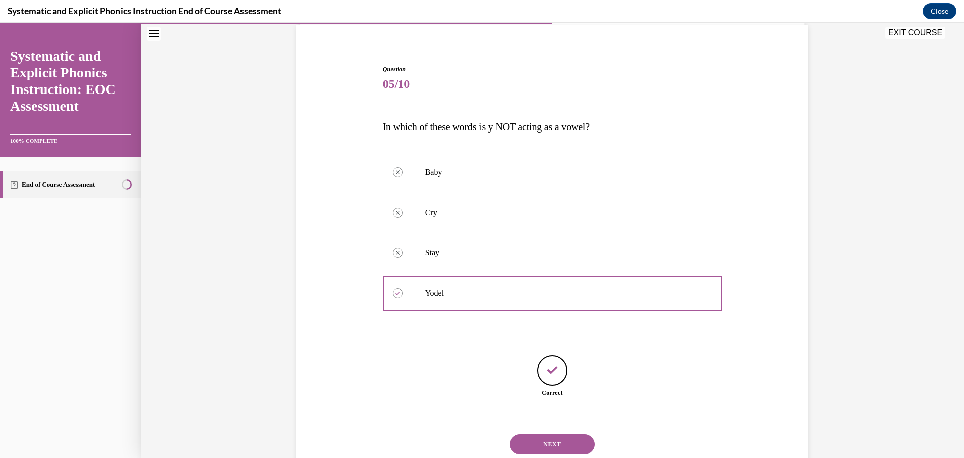
scroll to position [106, 0]
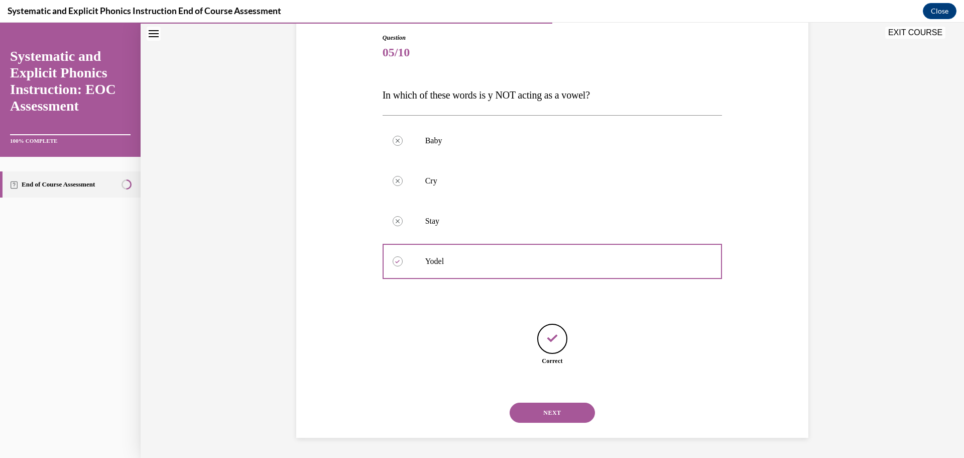
click at [554, 407] on button "NEXT" at bounding box center [552, 412] width 85 height 20
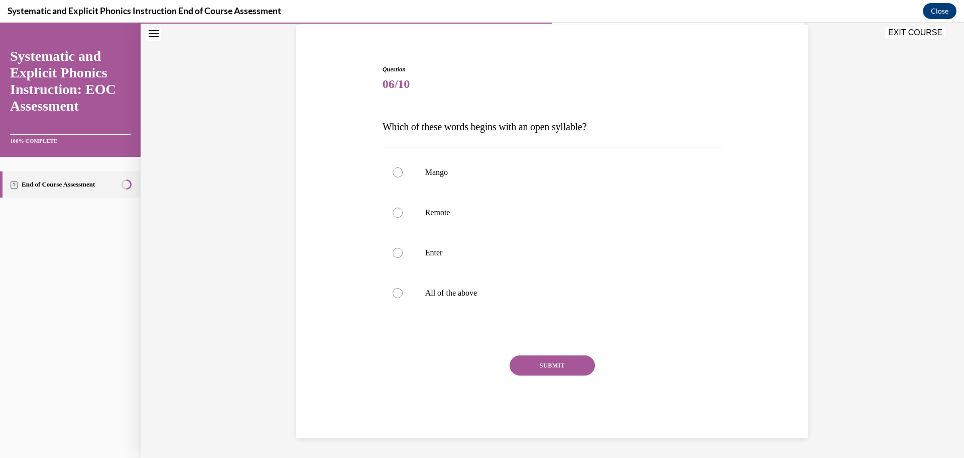
scroll to position [75, 0]
click at [447, 215] on p "Remote" at bounding box center [561, 212] width 272 height 10
click at [538, 362] on button "SUBMIT" at bounding box center [552, 365] width 85 height 20
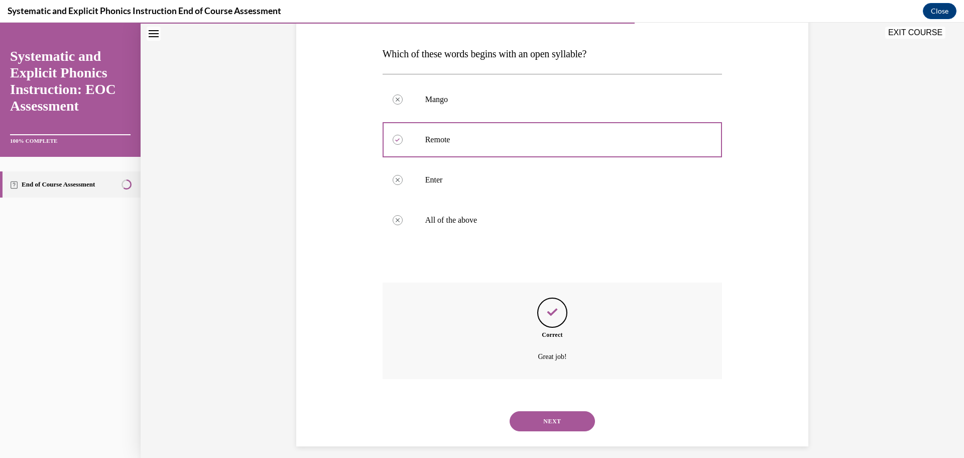
scroll to position [156, 0]
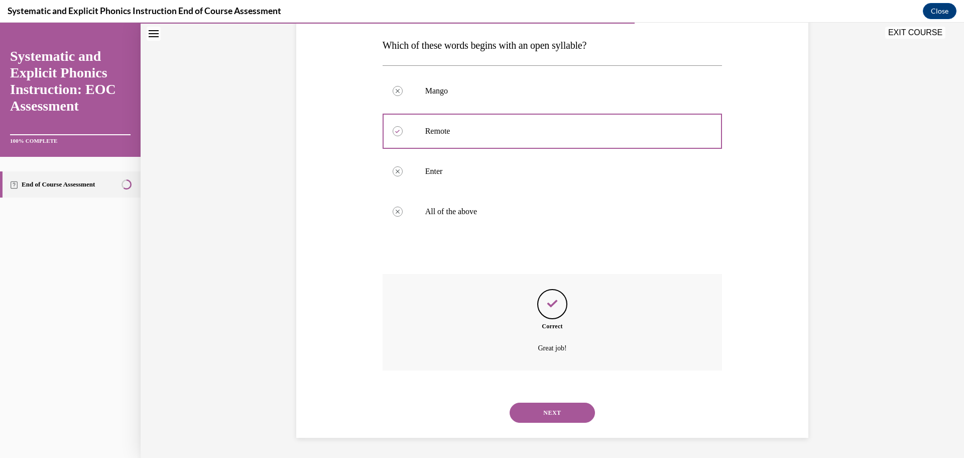
click at [547, 413] on button "NEXT" at bounding box center [552, 412] width 85 height 20
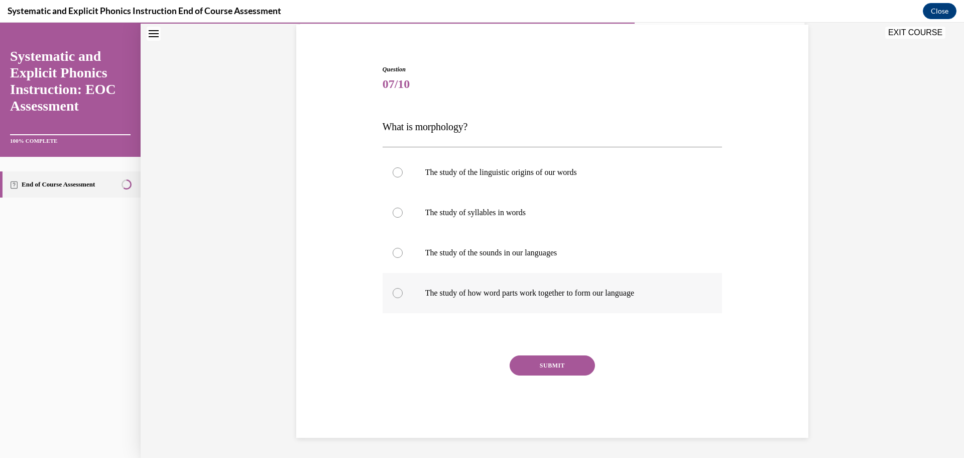
click at [527, 294] on p "The study of how word parts work together to form our language" at bounding box center [561, 293] width 272 height 10
click at [562, 367] on button "SUBMIT" at bounding box center [552, 365] width 85 height 20
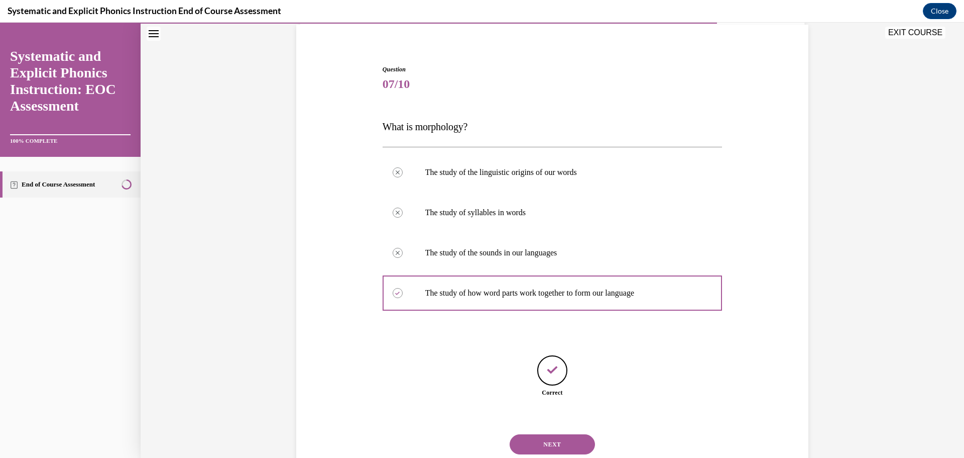
scroll to position [106, 0]
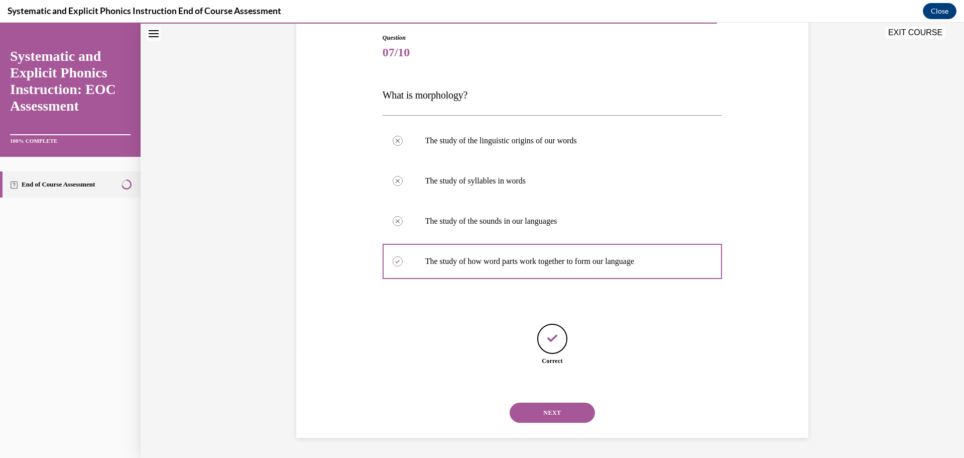
click at [558, 414] on button "NEXT" at bounding box center [552, 412] width 85 height 20
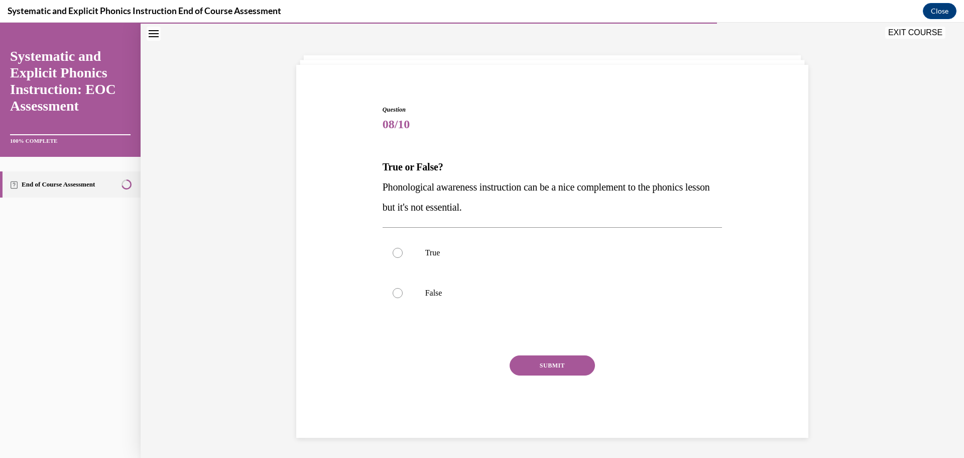
scroll to position [35, 0]
click at [423, 299] on div at bounding box center [553, 293] width 340 height 40
click at [548, 373] on button "SUBMIT" at bounding box center [552, 365] width 85 height 20
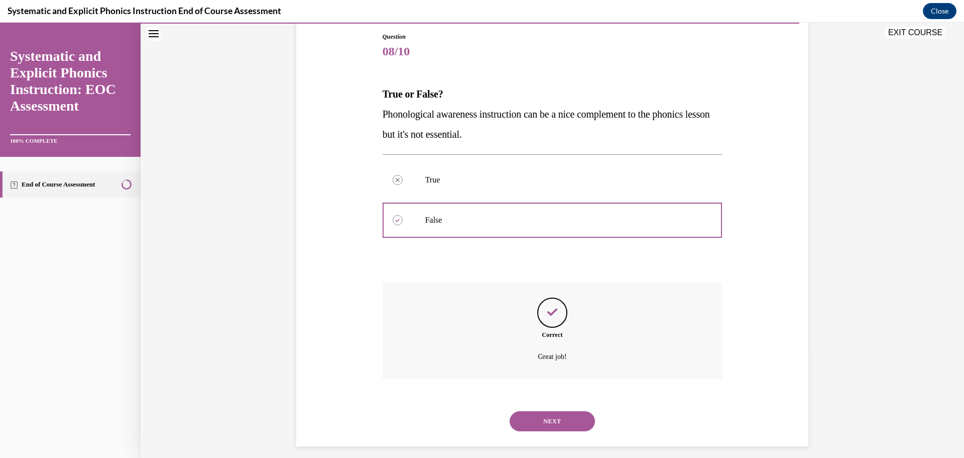
scroll to position [116, 0]
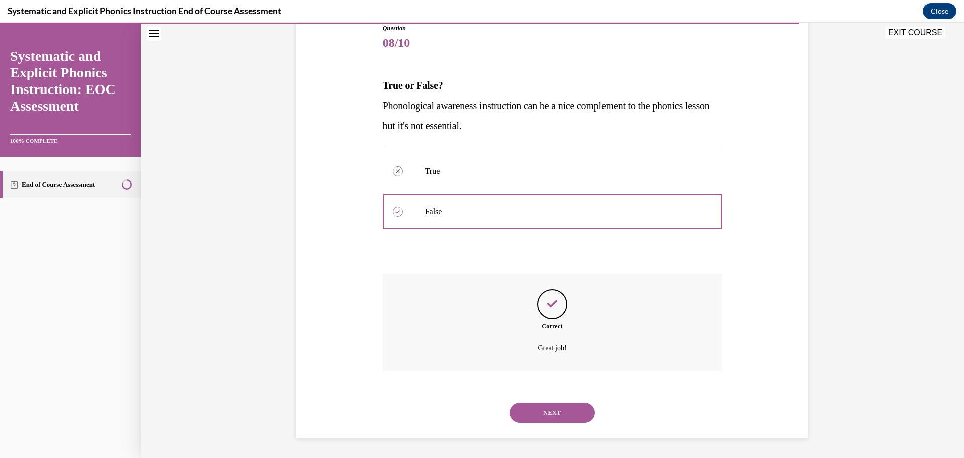
click at [570, 406] on button "NEXT" at bounding box center [552, 412] width 85 height 20
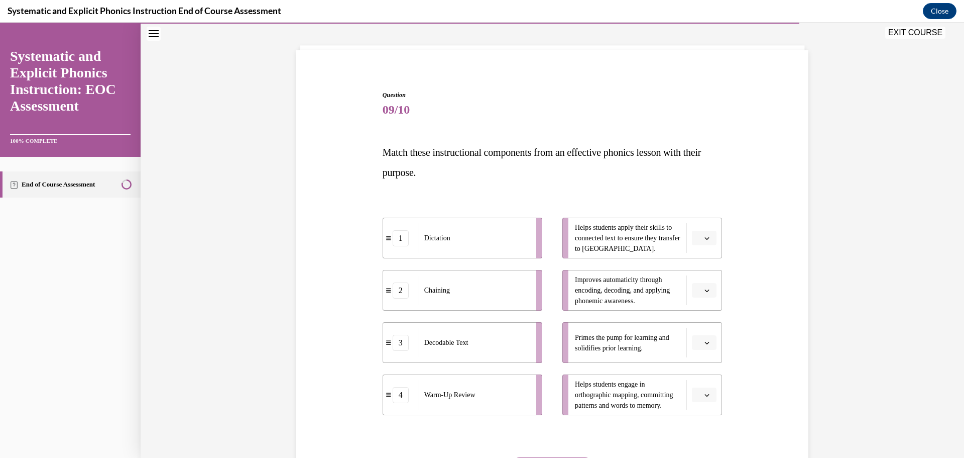
scroll to position [52, 0]
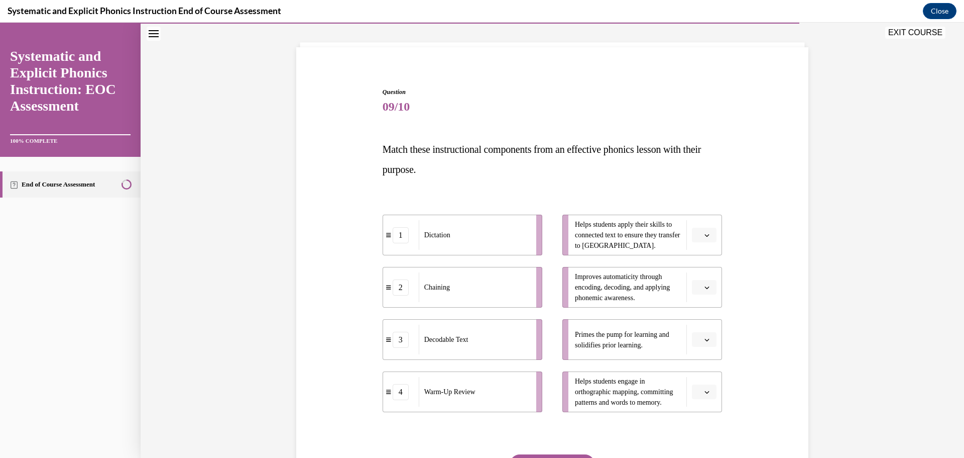
click at [711, 340] on span "button" at bounding box center [707, 339] width 7 height 7
click at [696, 407] on div "2" at bounding box center [703, 402] width 25 height 20
click at [707, 287] on icon "button" at bounding box center [707, 287] width 5 height 5
click at [702, 326] on span "1" at bounding box center [701, 329] width 4 height 8
click at [709, 237] on icon "button" at bounding box center [707, 235] width 5 height 5
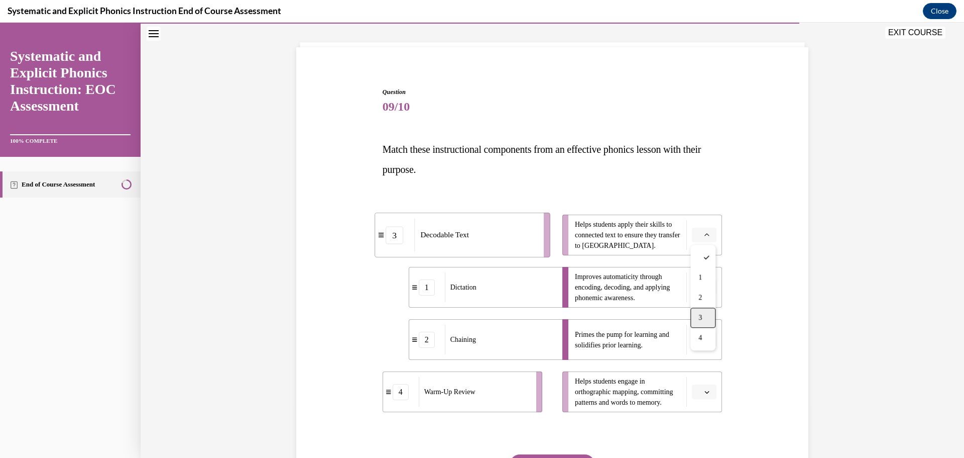
click at [704, 315] on div "3" at bounding box center [703, 317] width 25 height 20
click at [707, 392] on icon "button" at bounding box center [707, 392] width 5 height 3
click at [704, 371] on div "4" at bounding box center [703, 369] width 25 height 20
click at [565, 455] on button "SUBMIT" at bounding box center [552, 464] width 85 height 20
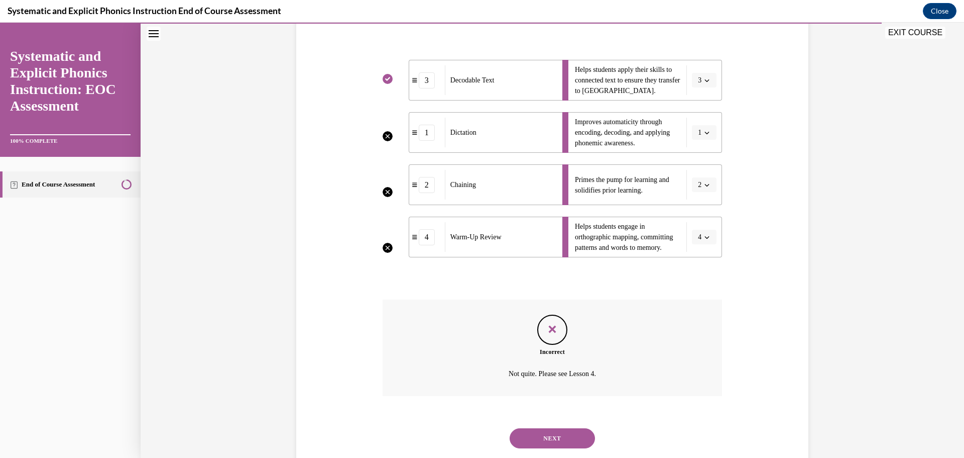
scroll to position [199, 0]
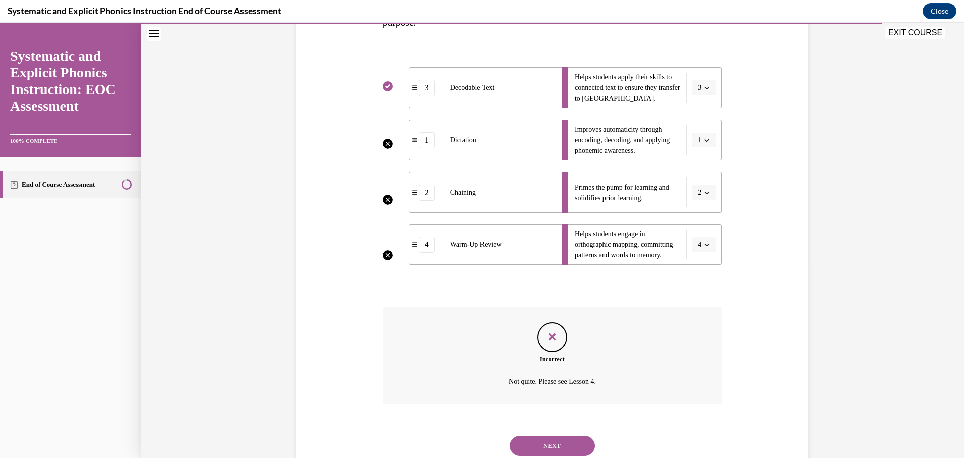
click at [563, 452] on button "NEXT" at bounding box center [552, 445] width 85 height 20
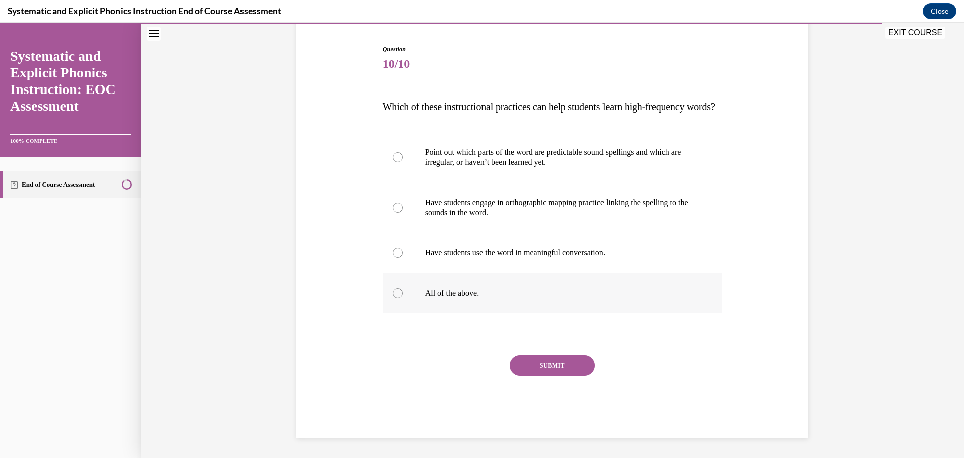
click at [489, 309] on div at bounding box center [553, 293] width 340 height 40
click at [564, 370] on button "SUBMIT" at bounding box center [552, 365] width 85 height 20
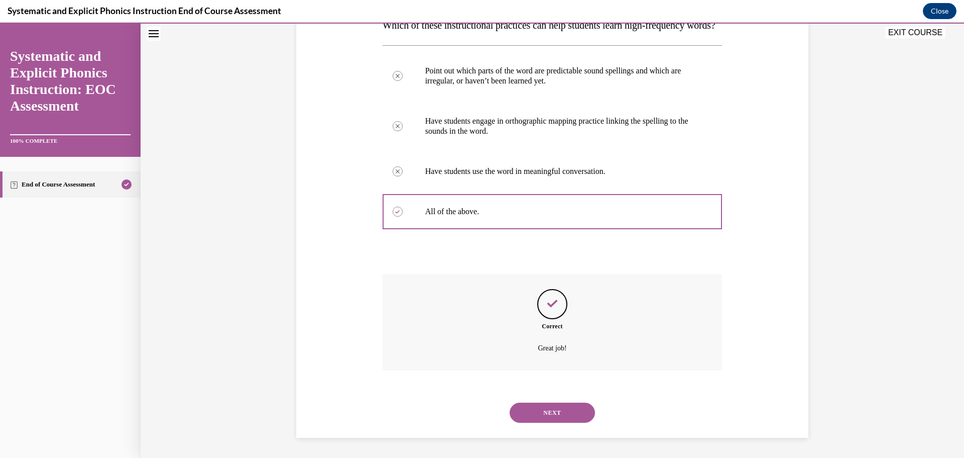
scroll to position [196, 0]
click at [572, 422] on div "NEXT" at bounding box center [553, 412] width 340 height 40
click at [575, 412] on button "NEXT" at bounding box center [552, 412] width 85 height 20
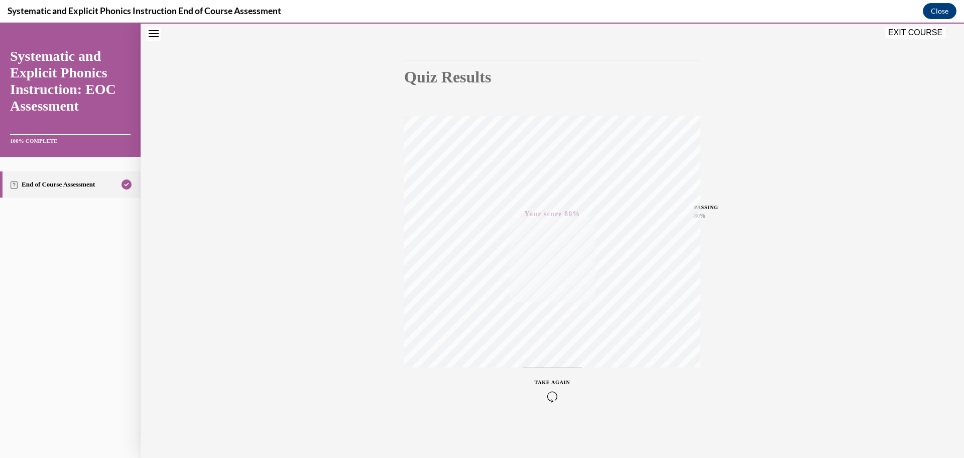
click at [922, 32] on button "EXIT COURSE" at bounding box center [915, 33] width 60 height 12
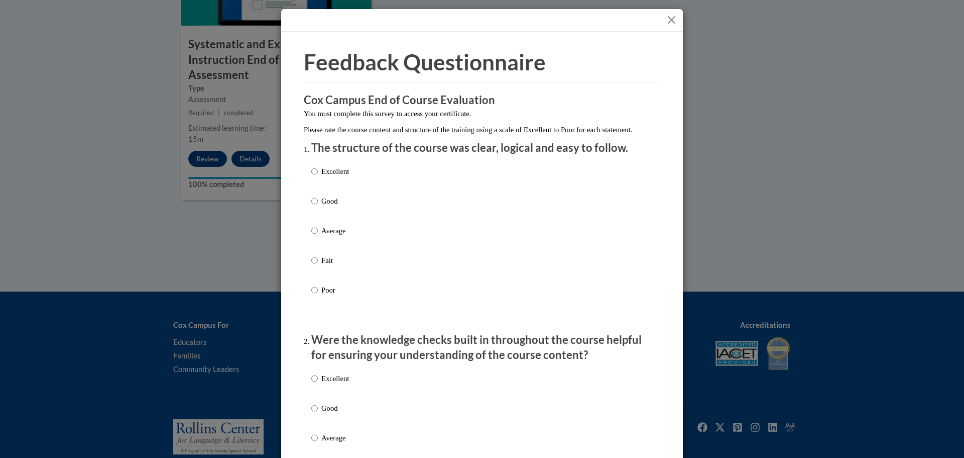
click at [327, 177] on p "Excellent" at bounding box center [335, 171] width 28 height 11
click at [318, 177] on input "Excellent" at bounding box center [314, 171] width 7 height 11
radio input "true"
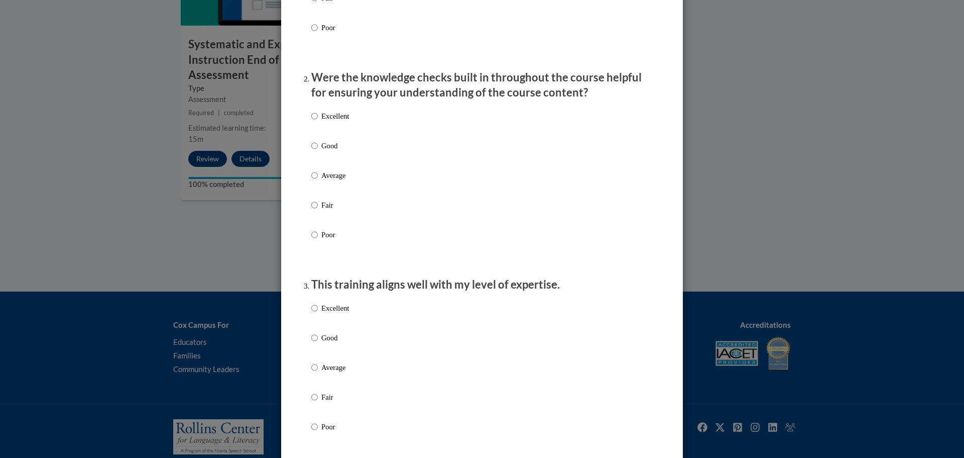
click at [336, 122] on p "Excellent" at bounding box center [335, 115] width 28 height 11
click at [318, 122] on input "Excellent" at bounding box center [314, 115] width 7 height 11
radio input "true"
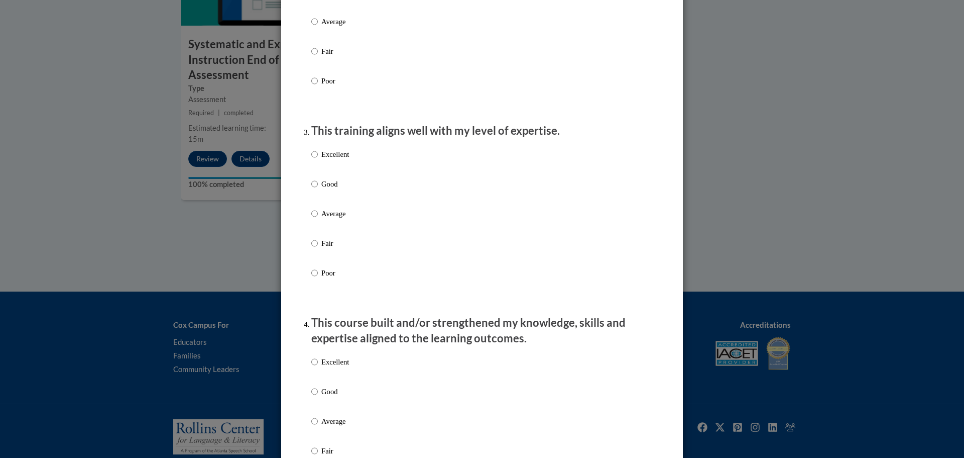
scroll to position [427, 0]
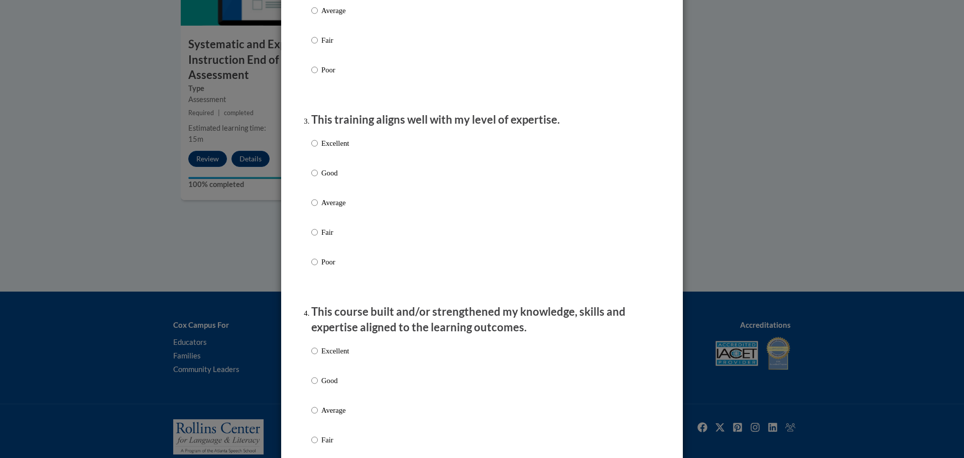
click at [337, 161] on label "Excellent" at bounding box center [330, 151] width 38 height 27
click at [318, 149] on input "Excellent" at bounding box center [314, 143] width 7 height 11
radio input "true"
click at [337, 356] on p "Excellent" at bounding box center [335, 350] width 28 height 11
click at [318, 356] on input "Excellent" at bounding box center [314, 350] width 7 height 11
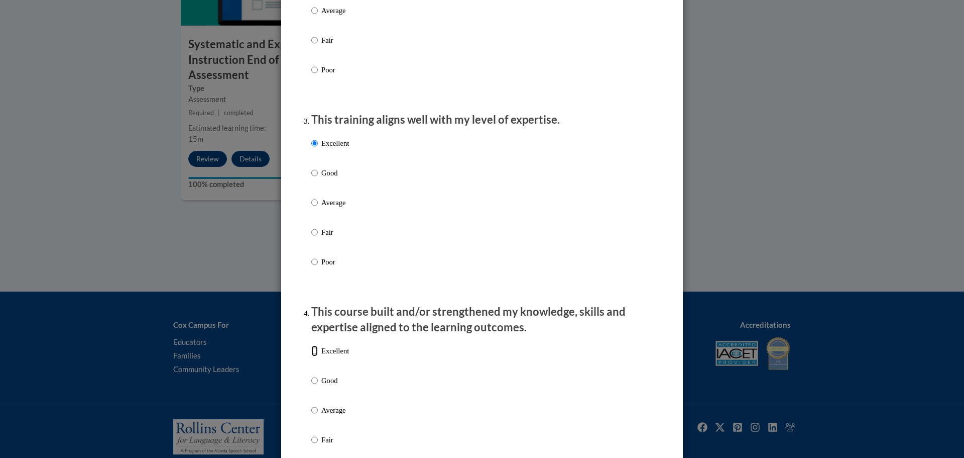
radio input "true"
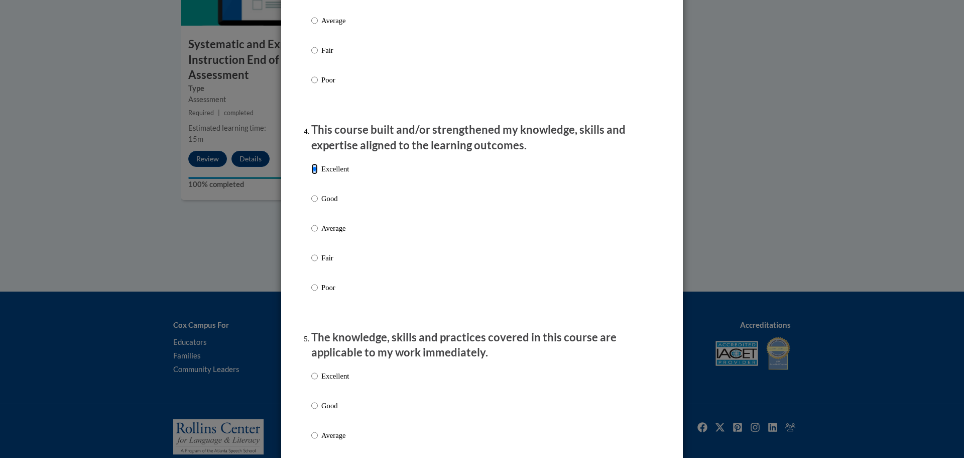
scroll to position [874, 0]
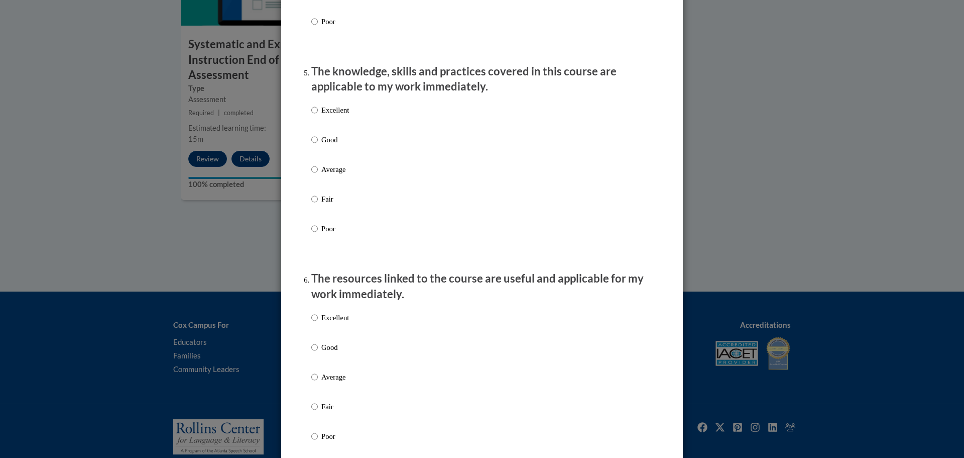
click at [331, 116] on p "Excellent" at bounding box center [335, 109] width 28 height 11
click at [318, 116] on input "Excellent" at bounding box center [314, 109] width 7 height 11
radio input "true"
click at [335, 323] on p "Excellent" at bounding box center [335, 317] width 28 height 11
click at [318, 323] on input "Excellent" at bounding box center [314, 317] width 7 height 11
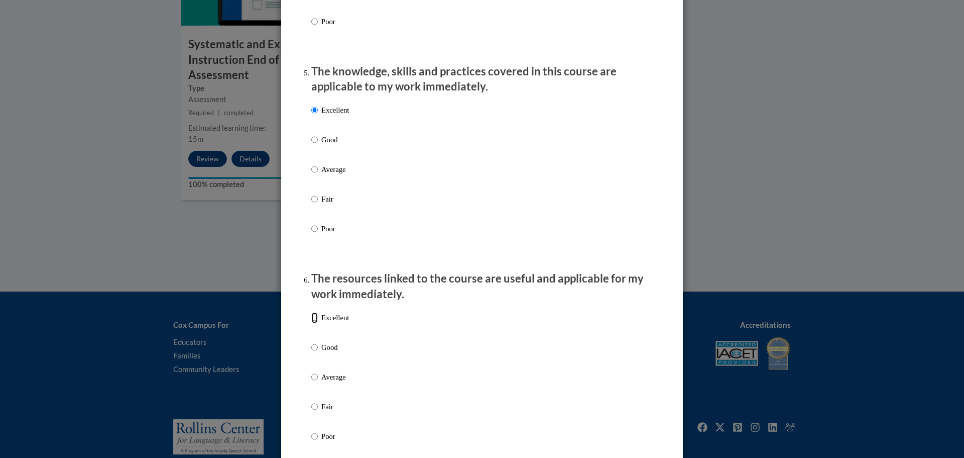
radio input "true"
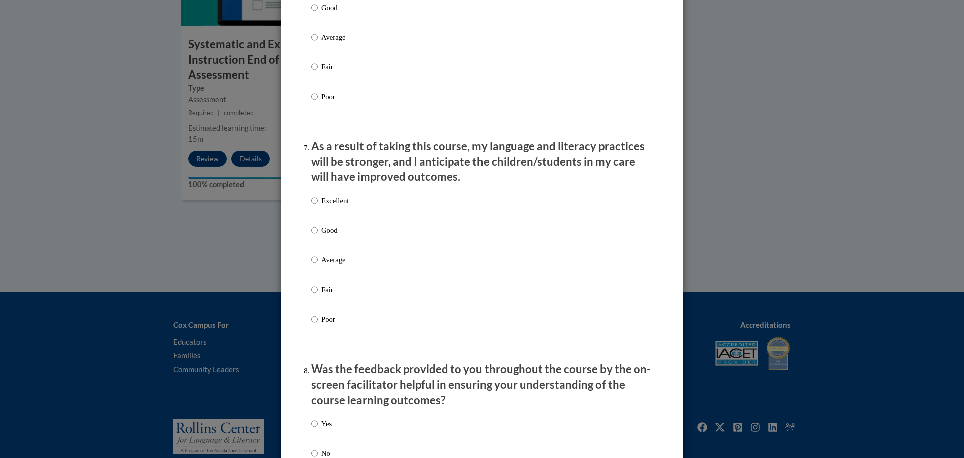
click at [321, 206] on p "Excellent" at bounding box center [335, 200] width 28 height 11
click at [318, 206] on input "Excellent" at bounding box center [314, 200] width 7 height 11
radio input "true"
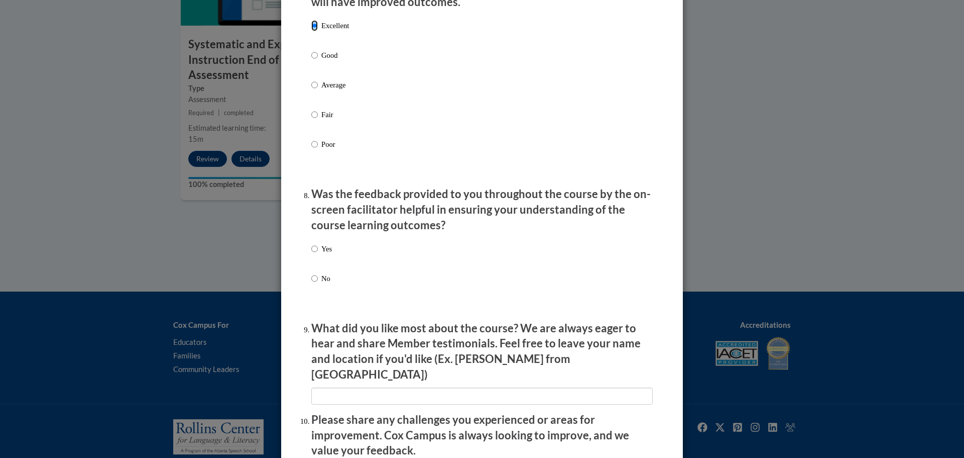
scroll to position [1396, 0]
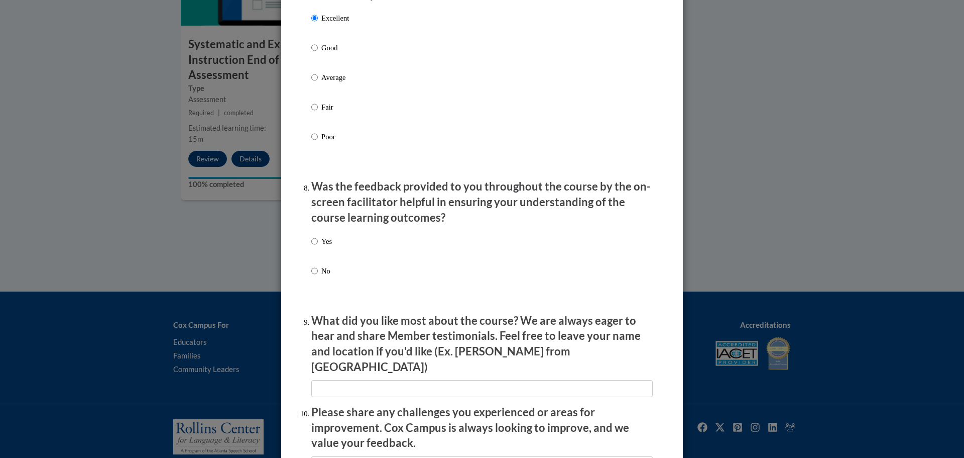
click at [326, 247] on p "Yes" at bounding box center [326, 241] width 11 height 11
click at [318, 247] on input "Yes" at bounding box center [314, 241] width 7 height 11
radio input "true"
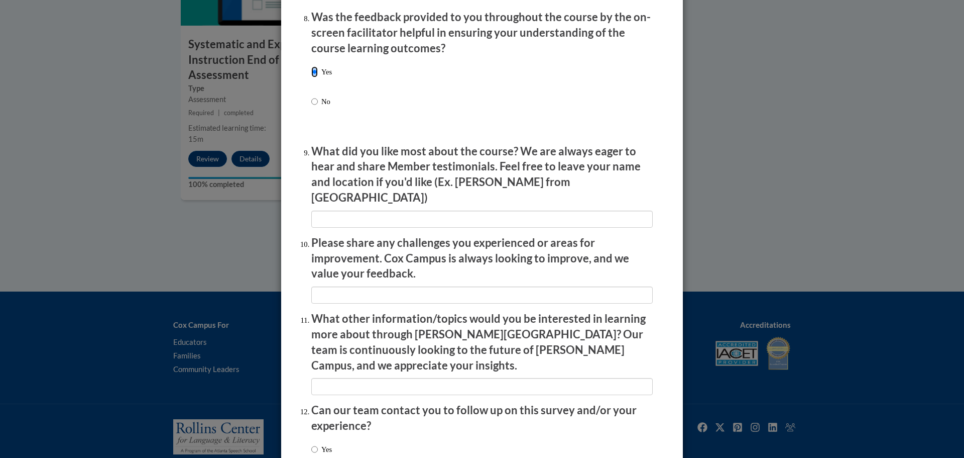
scroll to position [1574, 0]
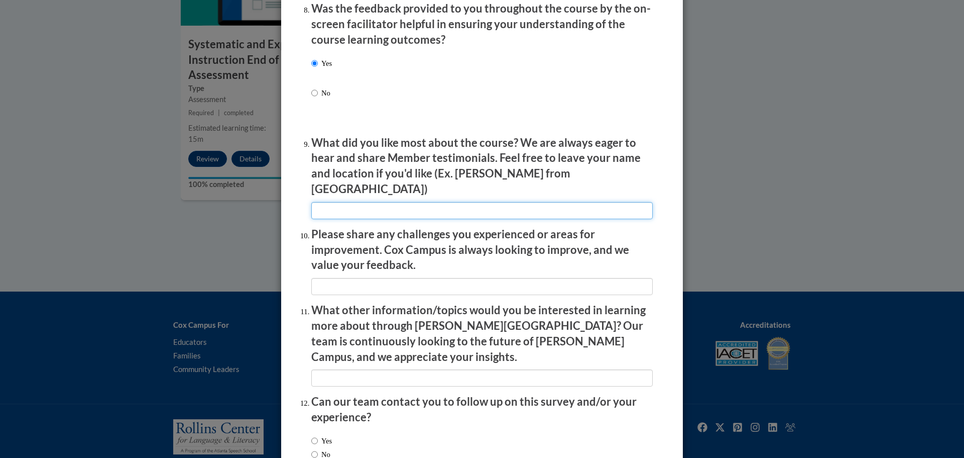
click at [385, 206] on input "textbox" at bounding box center [482, 210] width 342 height 17
type input "na"
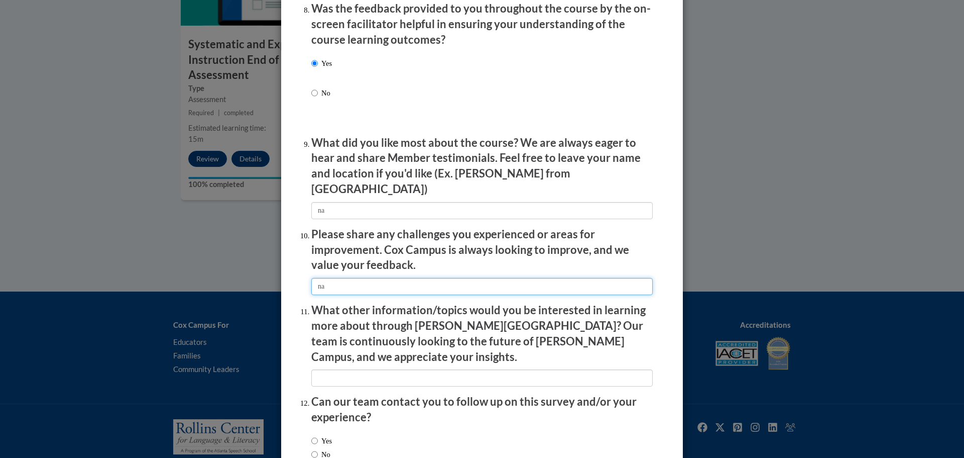
type input "na"
click at [324, 449] on label "No" at bounding box center [320, 454] width 19 height 11
click at [318, 449] on input "No" at bounding box center [314, 454] width 7 height 11
radio input "true"
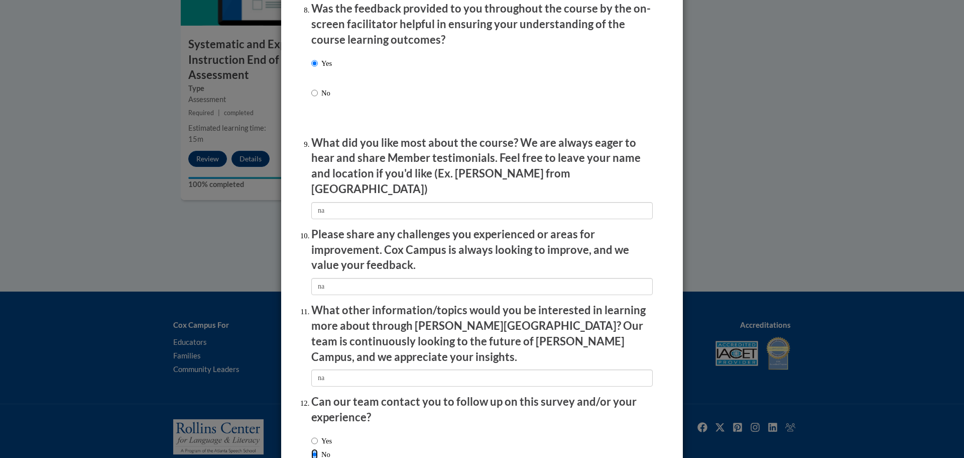
scroll to position [1629, 0]
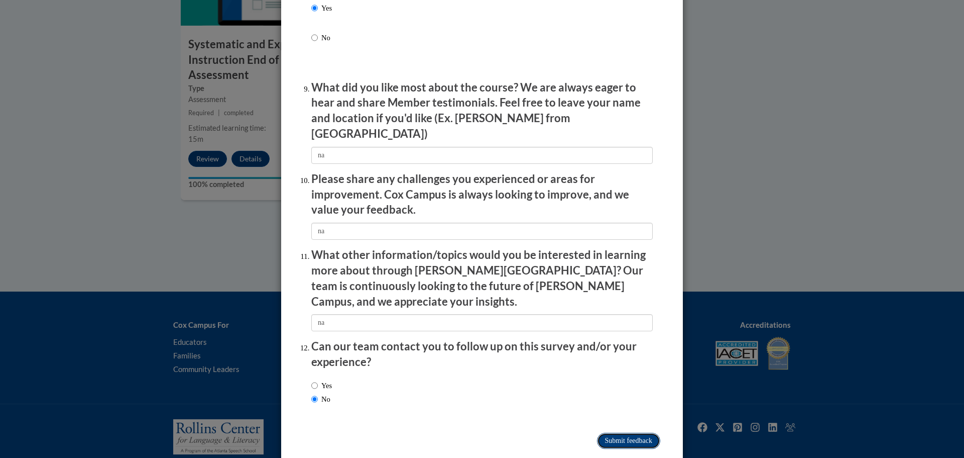
click at [604, 432] on input "Submit feedback" at bounding box center [628, 440] width 63 height 16
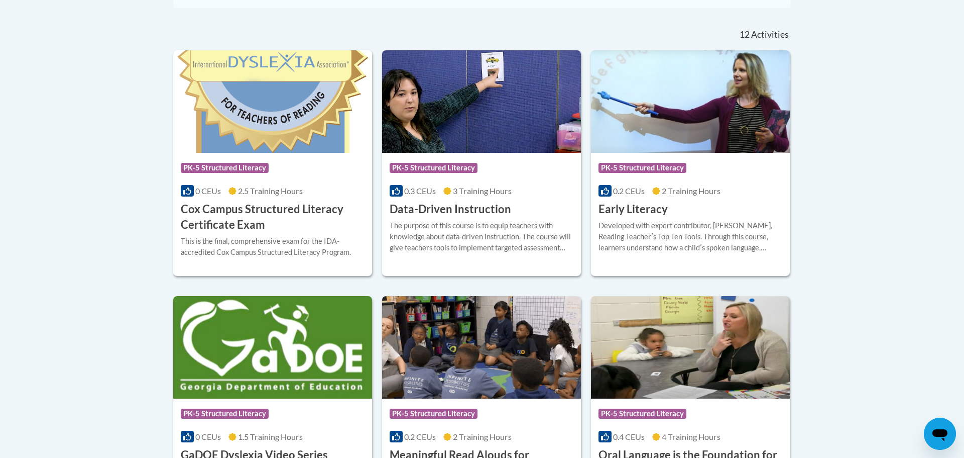
scroll to position [715, 0]
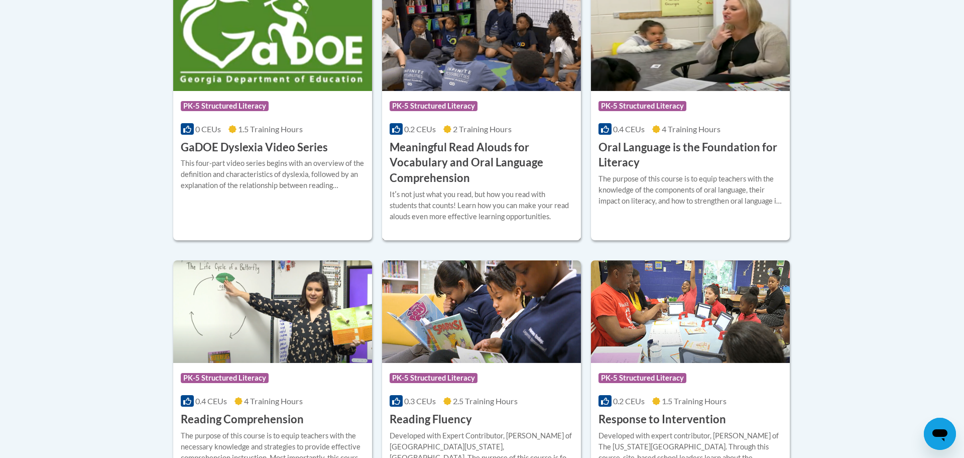
click at [493, 59] on img at bounding box center [481, 39] width 199 height 102
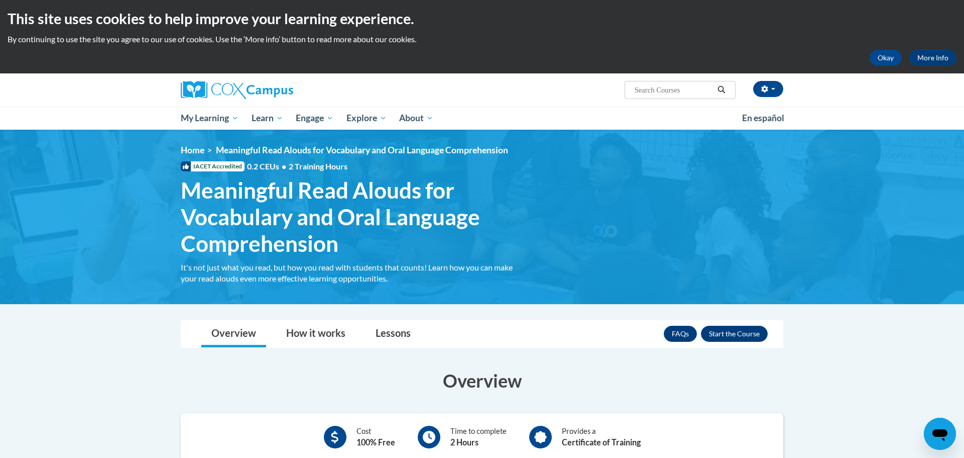
scroll to position [289, 0]
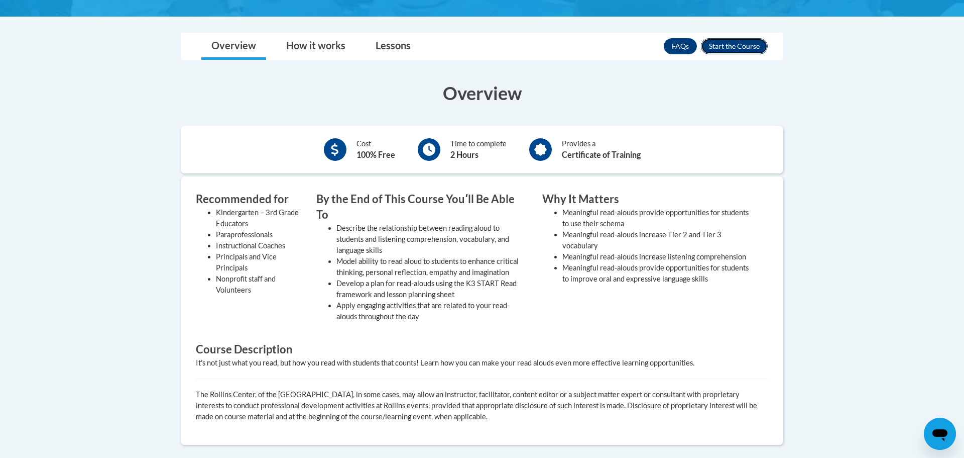
click at [719, 48] on button "Enroll" at bounding box center [734, 46] width 67 height 16
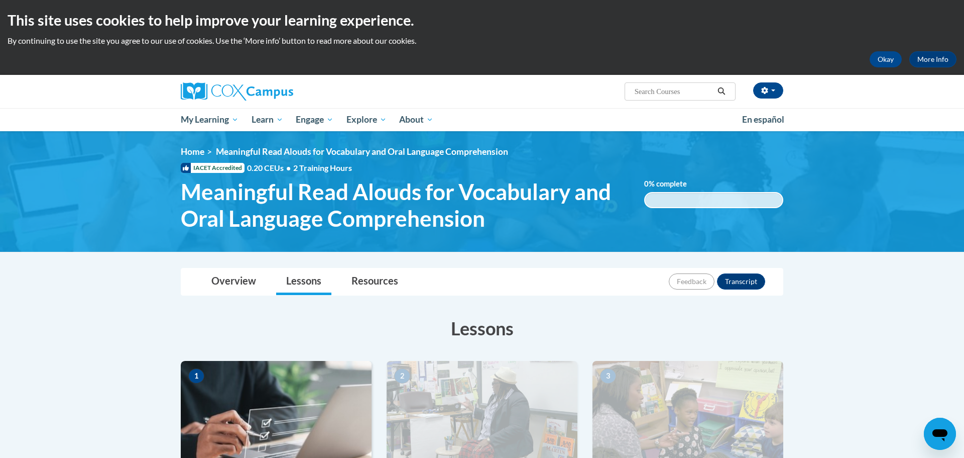
click at [253, 410] on img at bounding box center [276, 411] width 191 height 100
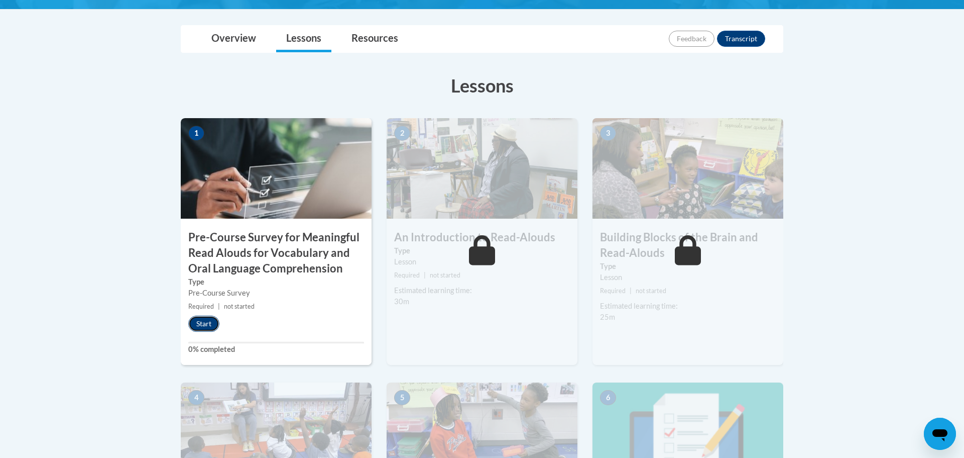
click at [206, 325] on button "Start" at bounding box center [203, 323] width 31 height 16
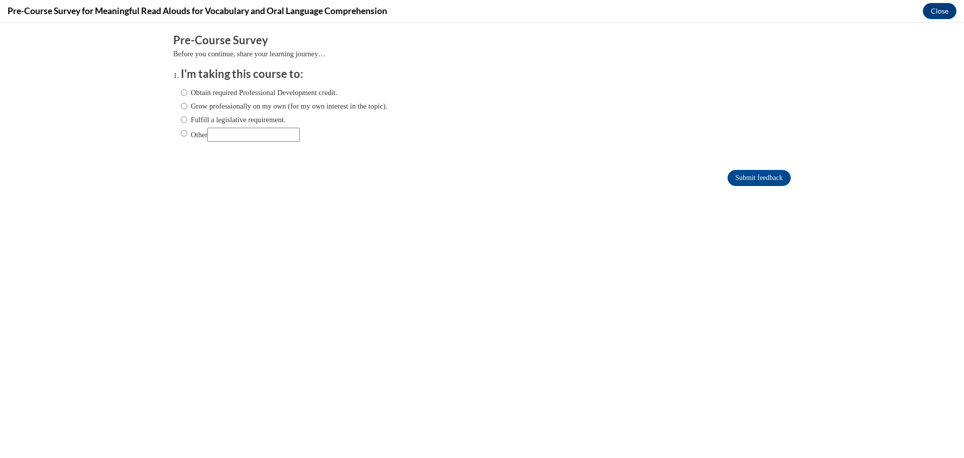
scroll to position [0, 0]
click at [281, 118] on label "Fulfill a legislative requirement." at bounding box center [233, 119] width 105 height 11
click at [187, 118] on input "Fulfill a legislative requirement." at bounding box center [184, 119] width 7 height 11
radio input "true"
click at [741, 182] on input "Submit feedback" at bounding box center [759, 178] width 63 height 16
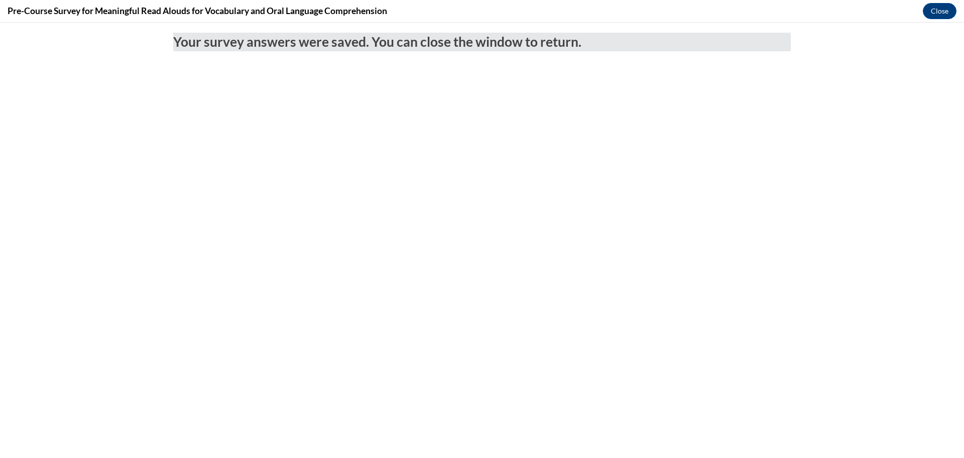
click at [947, 19] on div "Pre-Course Survey for Meaningful Read Alouds for Vocabulary and Oral Language C…" at bounding box center [482, 11] width 964 height 23
click at [947, 12] on button "Close" at bounding box center [940, 11] width 34 height 16
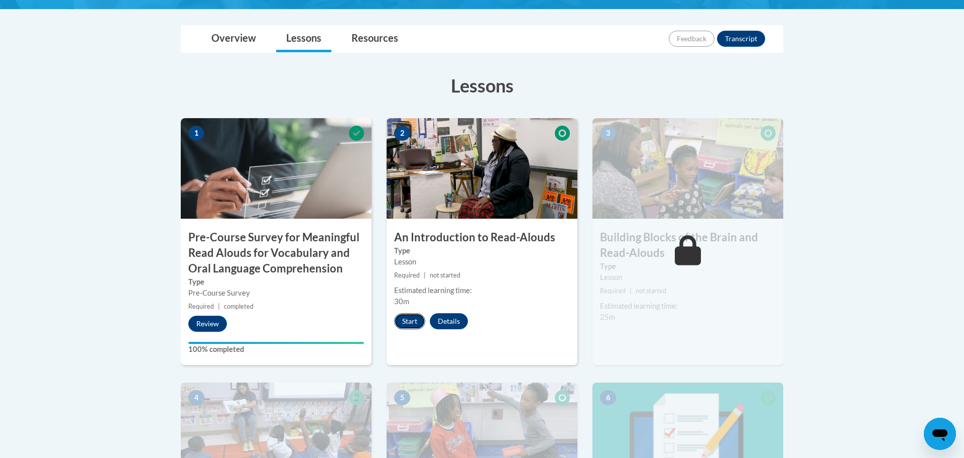
click at [405, 316] on button "Start" at bounding box center [409, 321] width 31 height 16
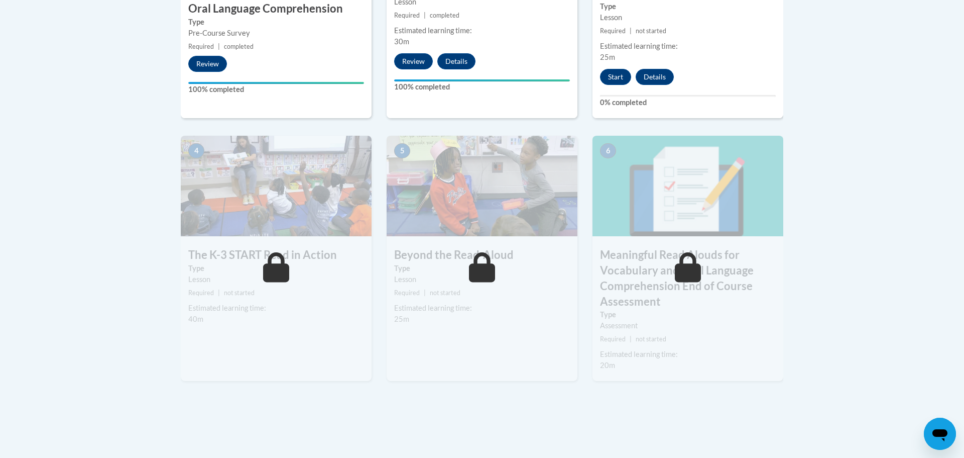
scroll to position [476, 0]
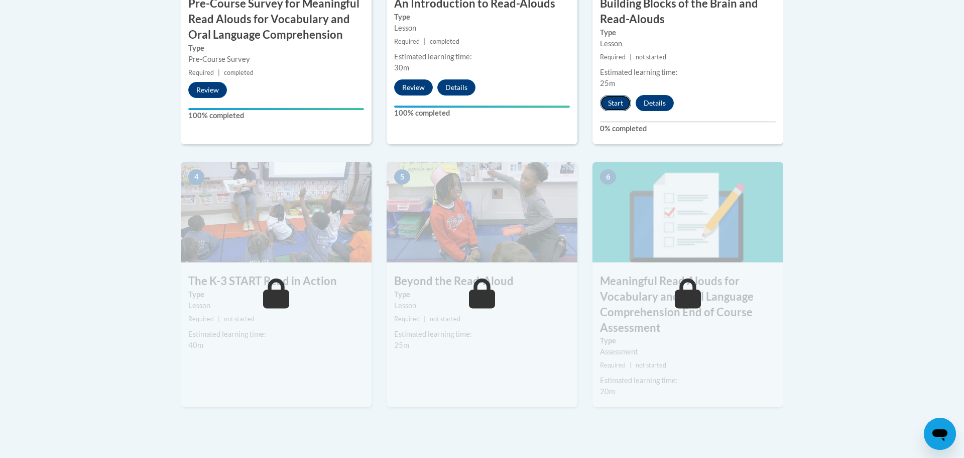
click at [611, 99] on button "Start" at bounding box center [615, 103] width 31 height 16
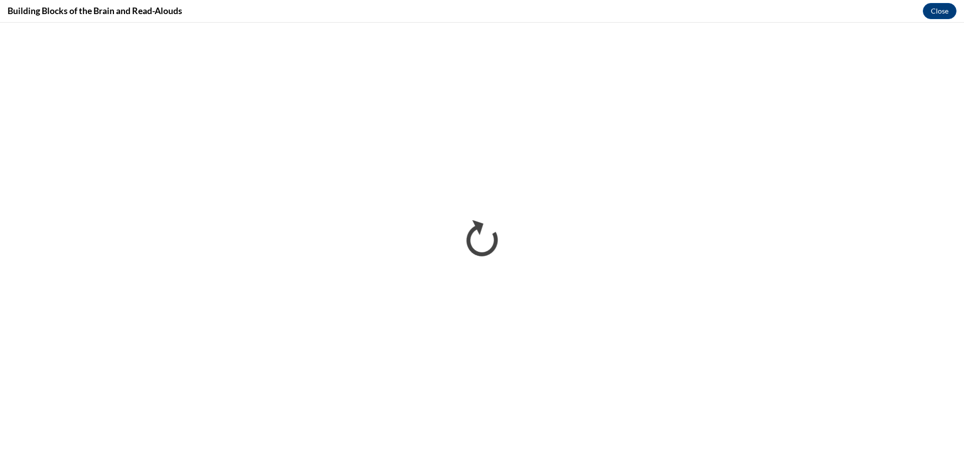
scroll to position [0, 0]
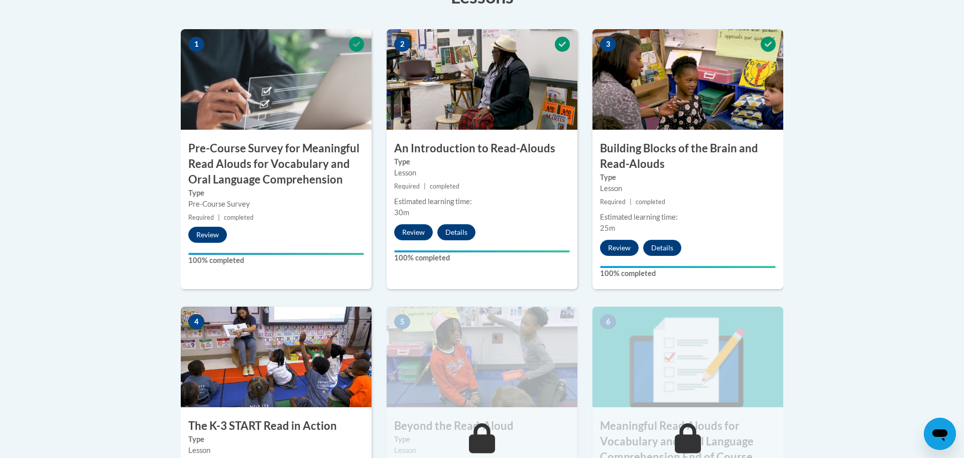
scroll to position [510, 0]
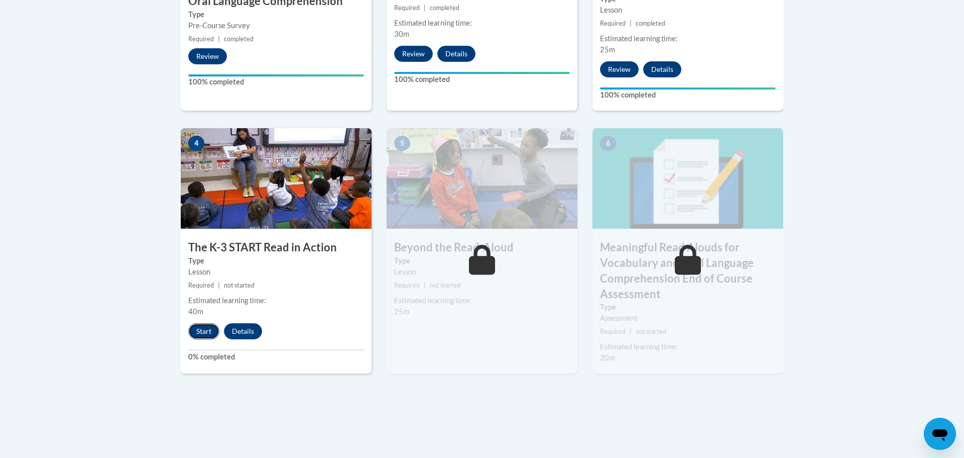
click at [203, 338] on button "Start" at bounding box center [203, 331] width 31 height 16
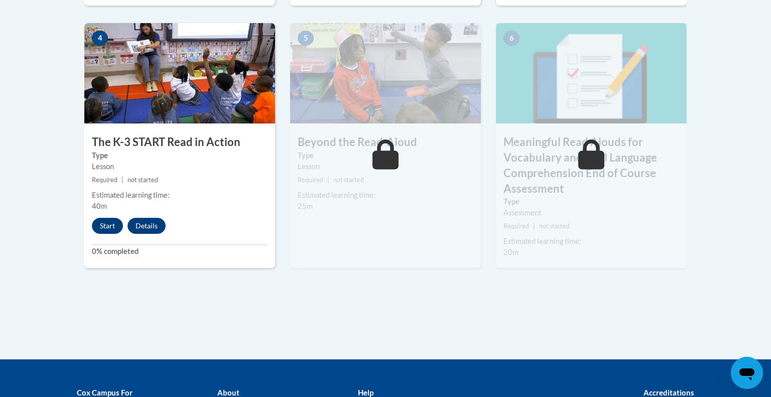
scroll to position [616, 0]
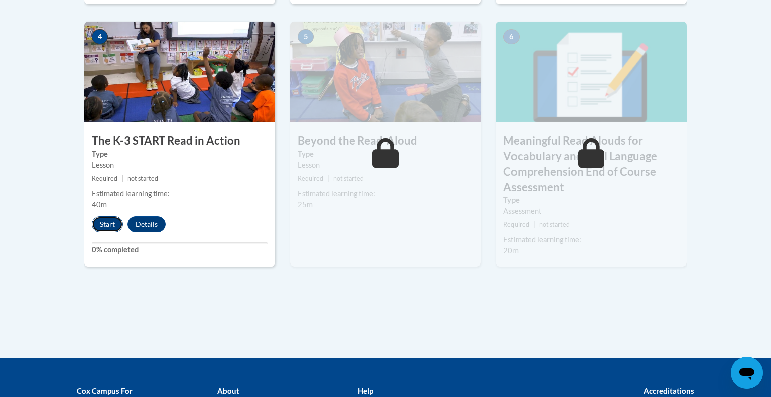
click at [104, 229] on button "Start" at bounding box center [107, 224] width 31 height 16
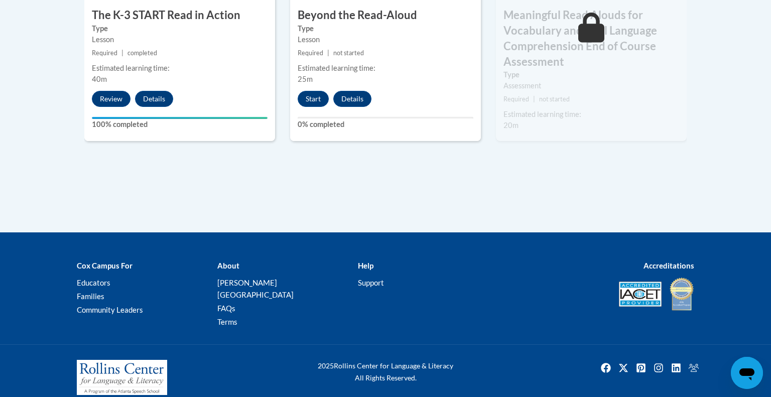
scroll to position [739, 0]
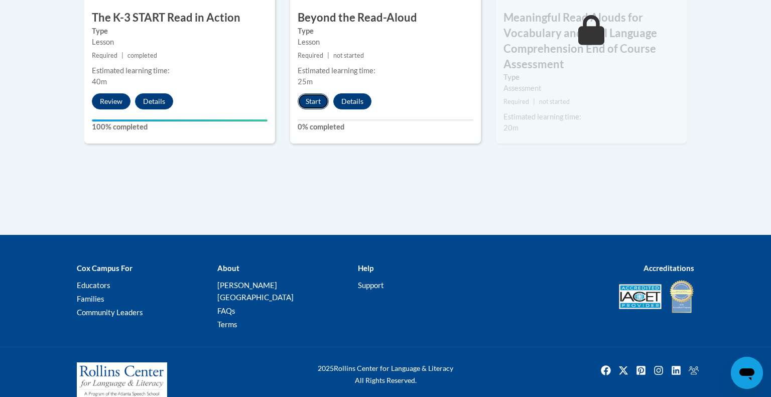
click at [316, 101] on button "Start" at bounding box center [313, 101] width 31 height 16
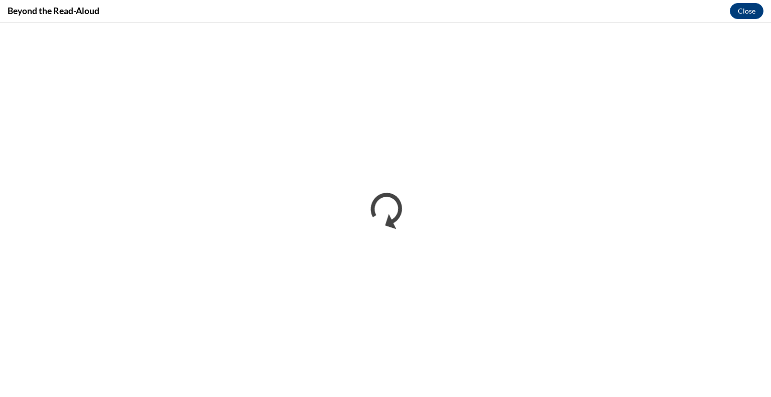
scroll to position [0, 0]
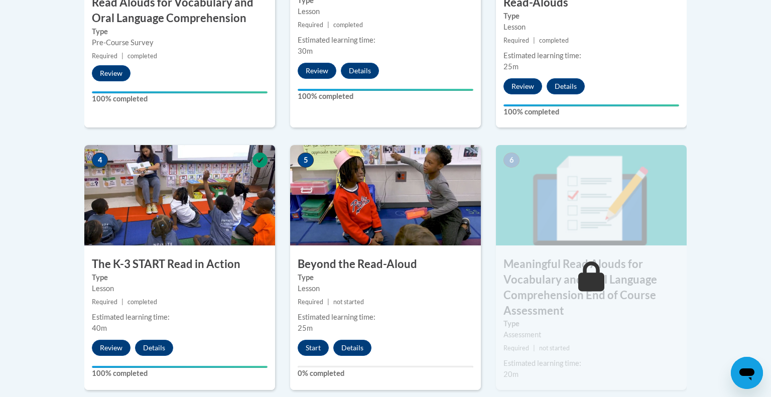
click at [307, 356] on div "5 Beyond the Read-Aloud Type Lesson Required | not started Estimated learning t…" at bounding box center [385, 267] width 191 height 245
click at [310, 352] on button "Start" at bounding box center [313, 348] width 31 height 16
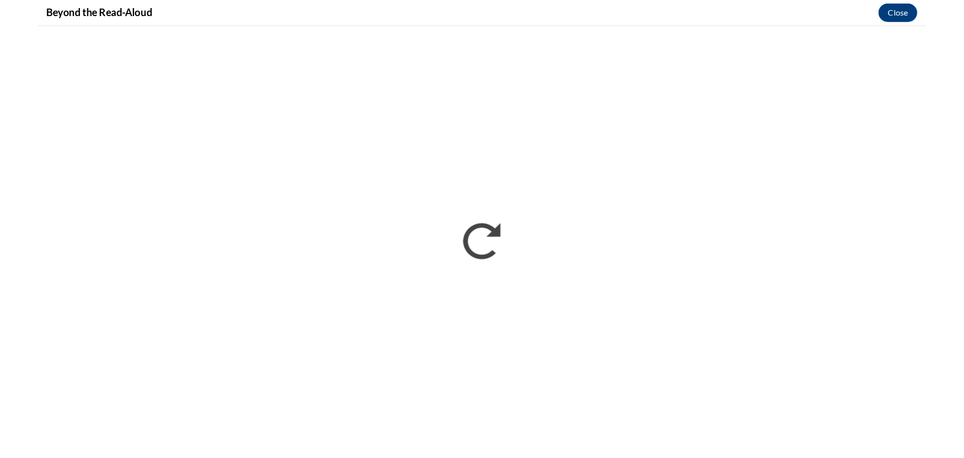
scroll to position [493, 0]
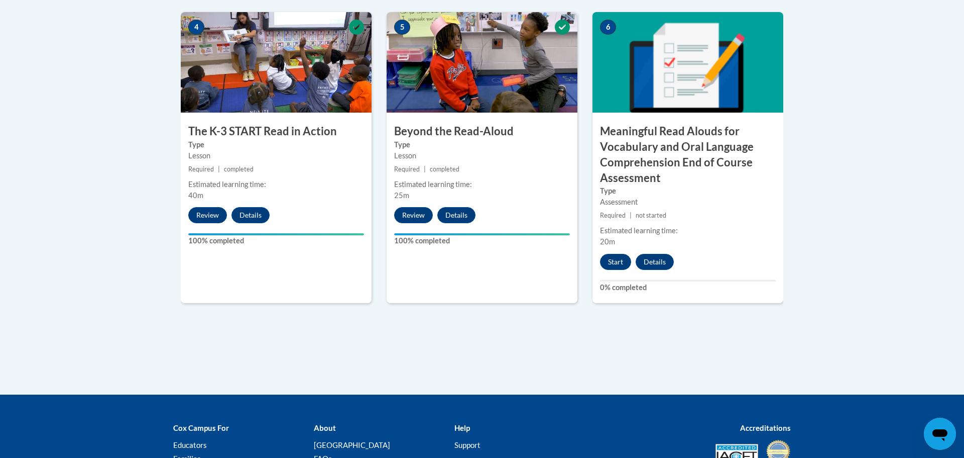
scroll to position [560, 0]
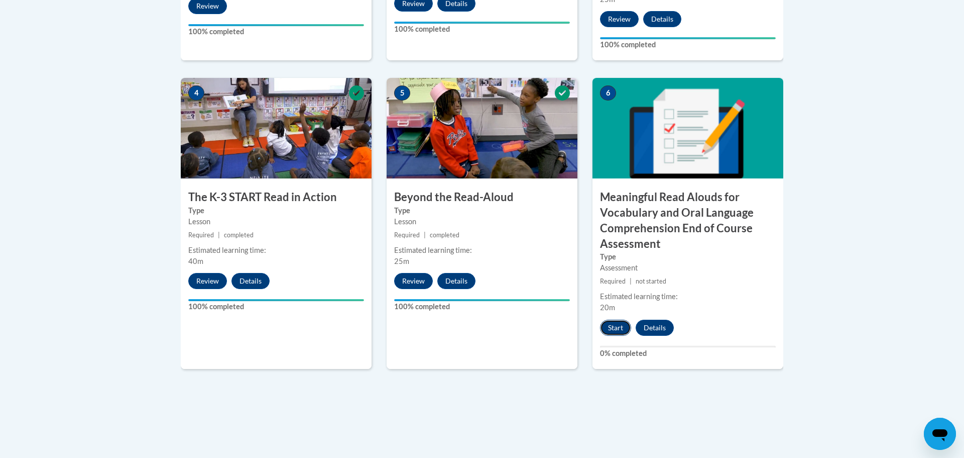
click at [614, 324] on button "Start" at bounding box center [615, 327] width 31 height 16
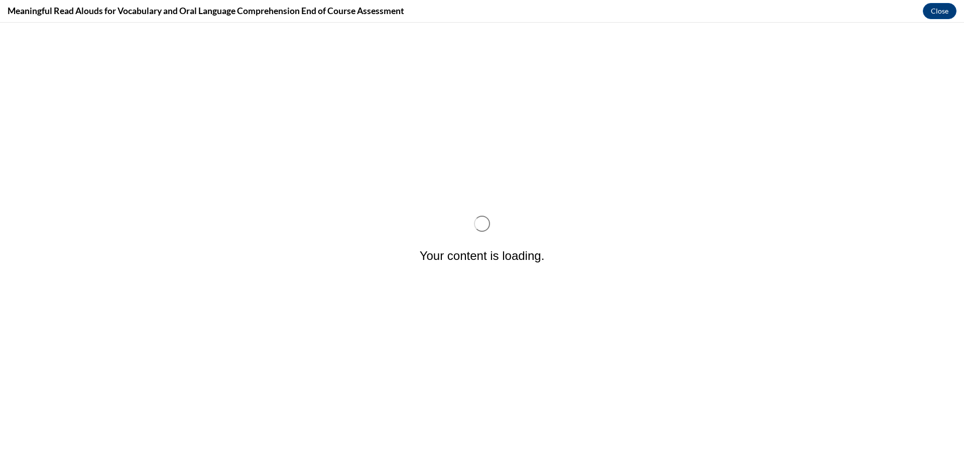
scroll to position [0, 0]
